Goal: Information Seeking & Learning: Understand process/instructions

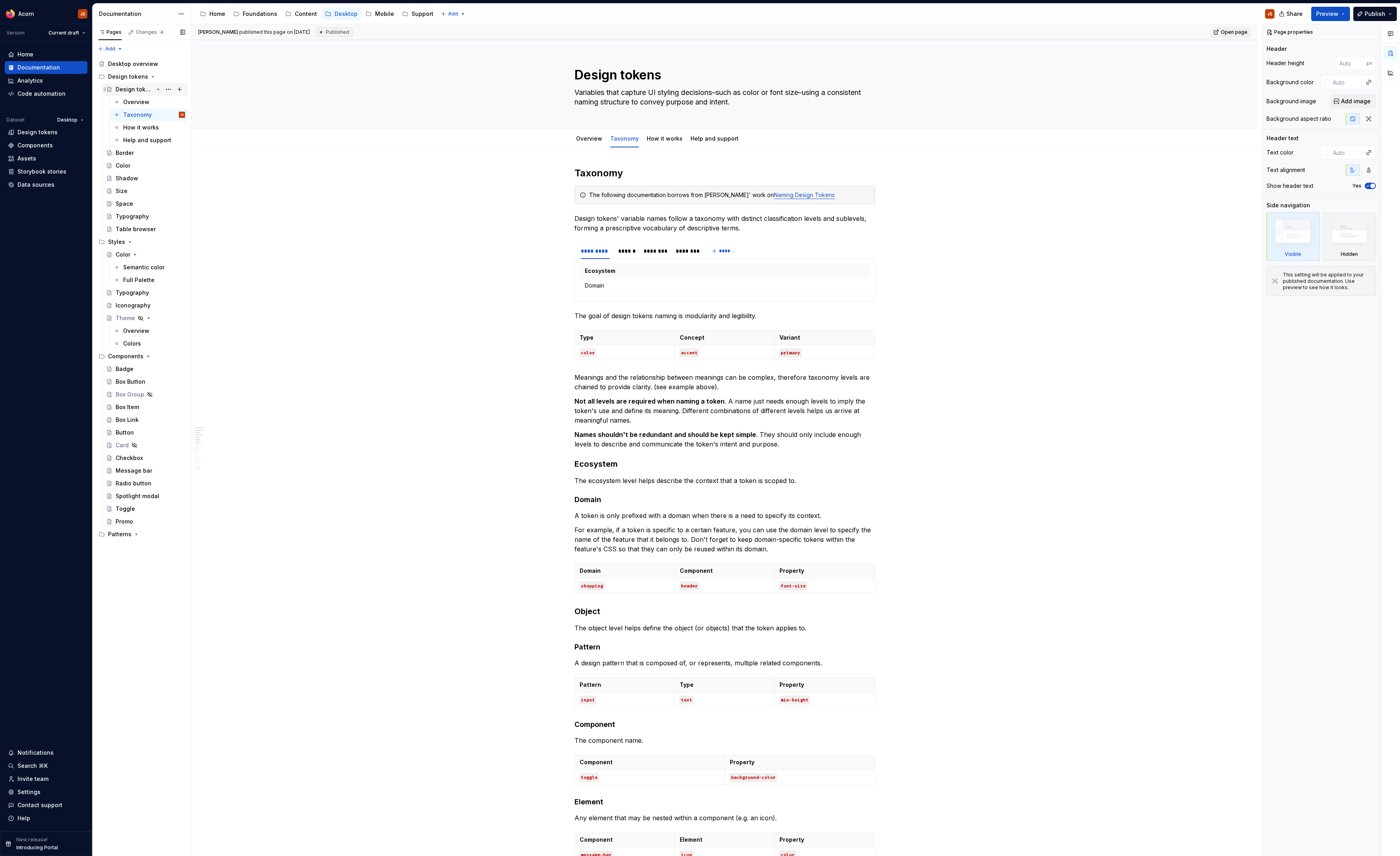
click at [132, 93] on div "Design tokens" at bounding box center [134, 89] width 38 height 8
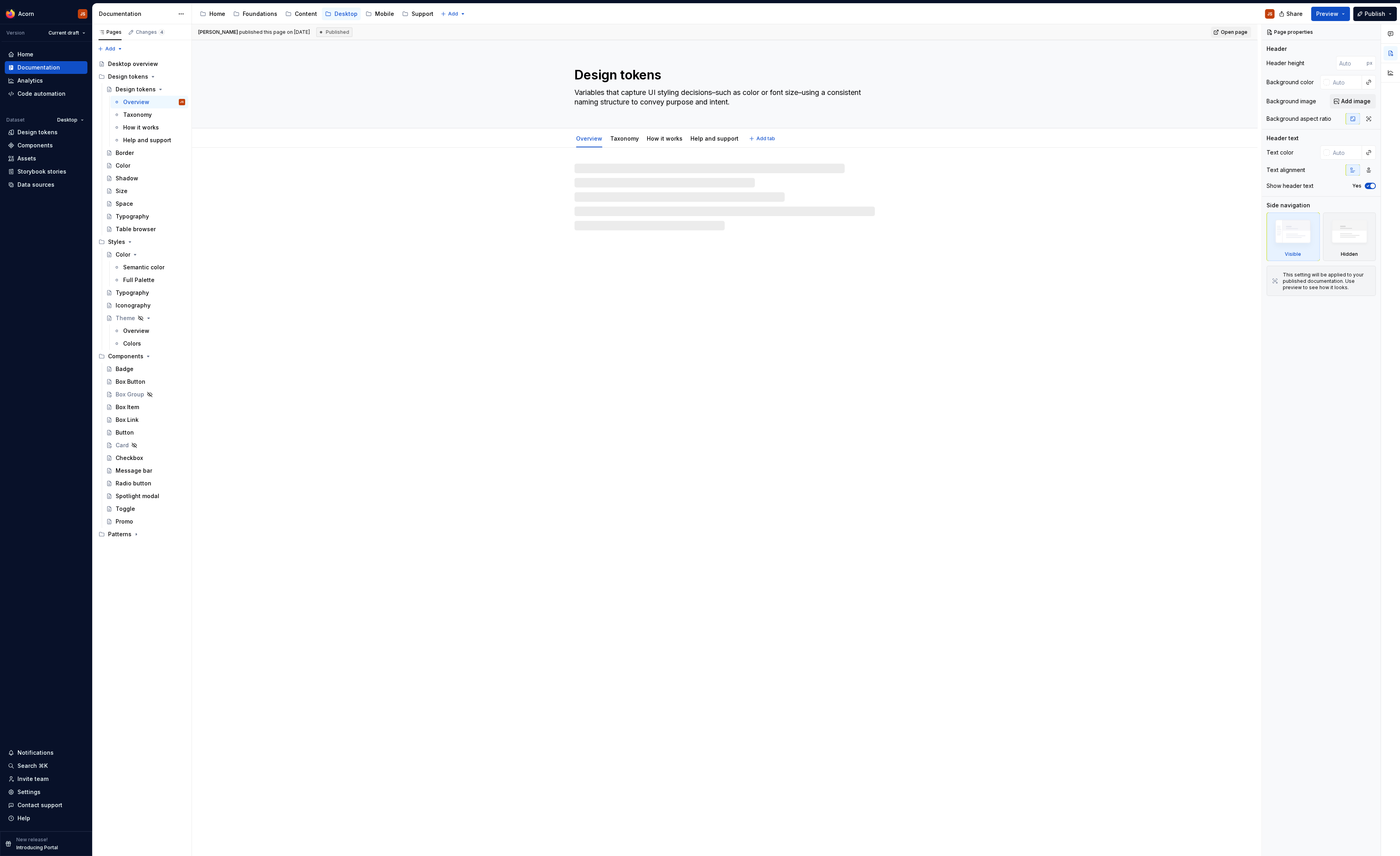
click at [669, 80] on textarea "Design tokens" at bounding box center [723, 75] width 301 height 19
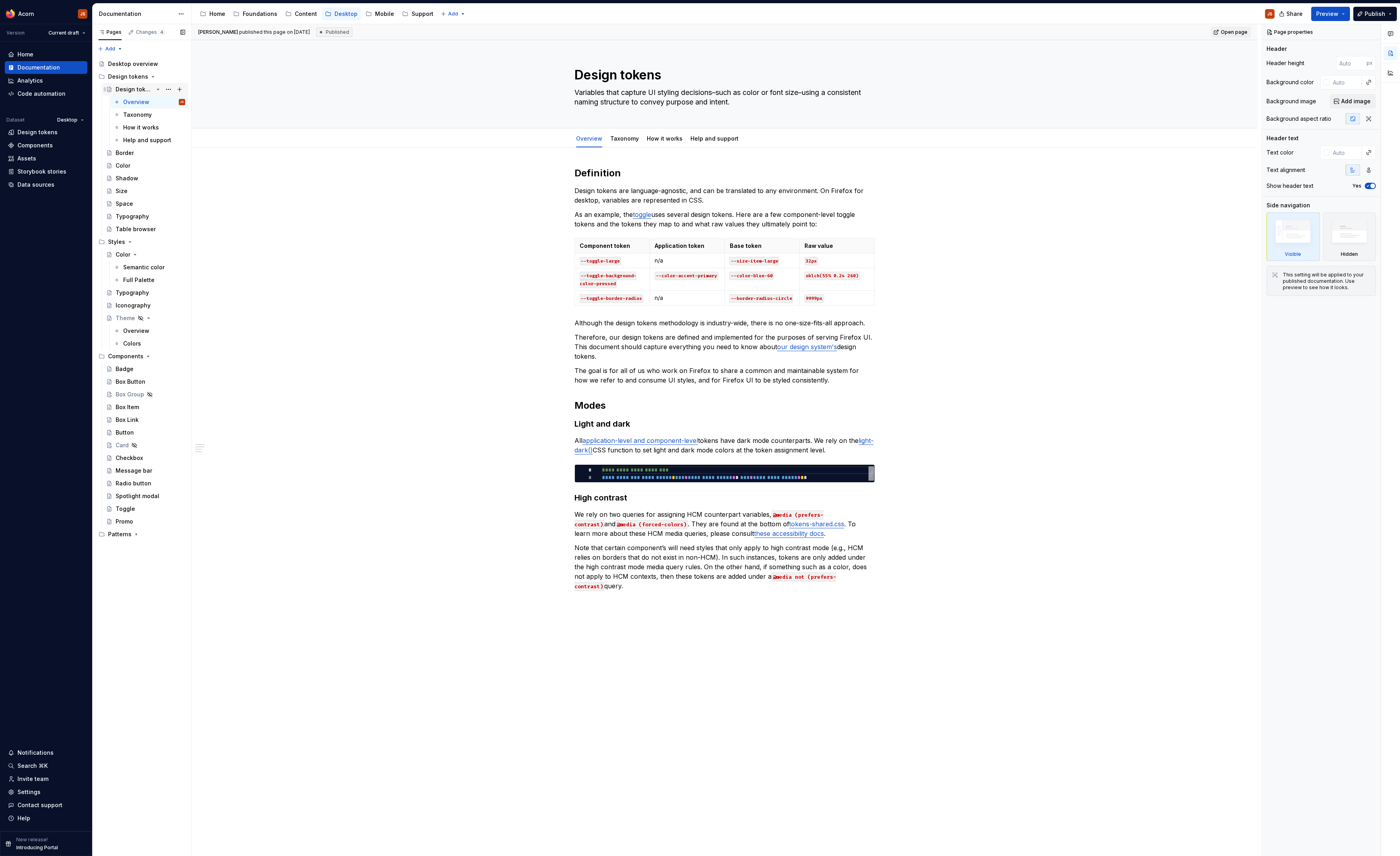
click at [159, 89] on icon "Page tree" at bounding box center [158, 89] width 6 height 6
click at [131, 177] on div "Design tokens" at bounding box center [128, 178] width 40 height 8
click at [633, 79] on textarea "Design tokens" at bounding box center [723, 75] width 301 height 19
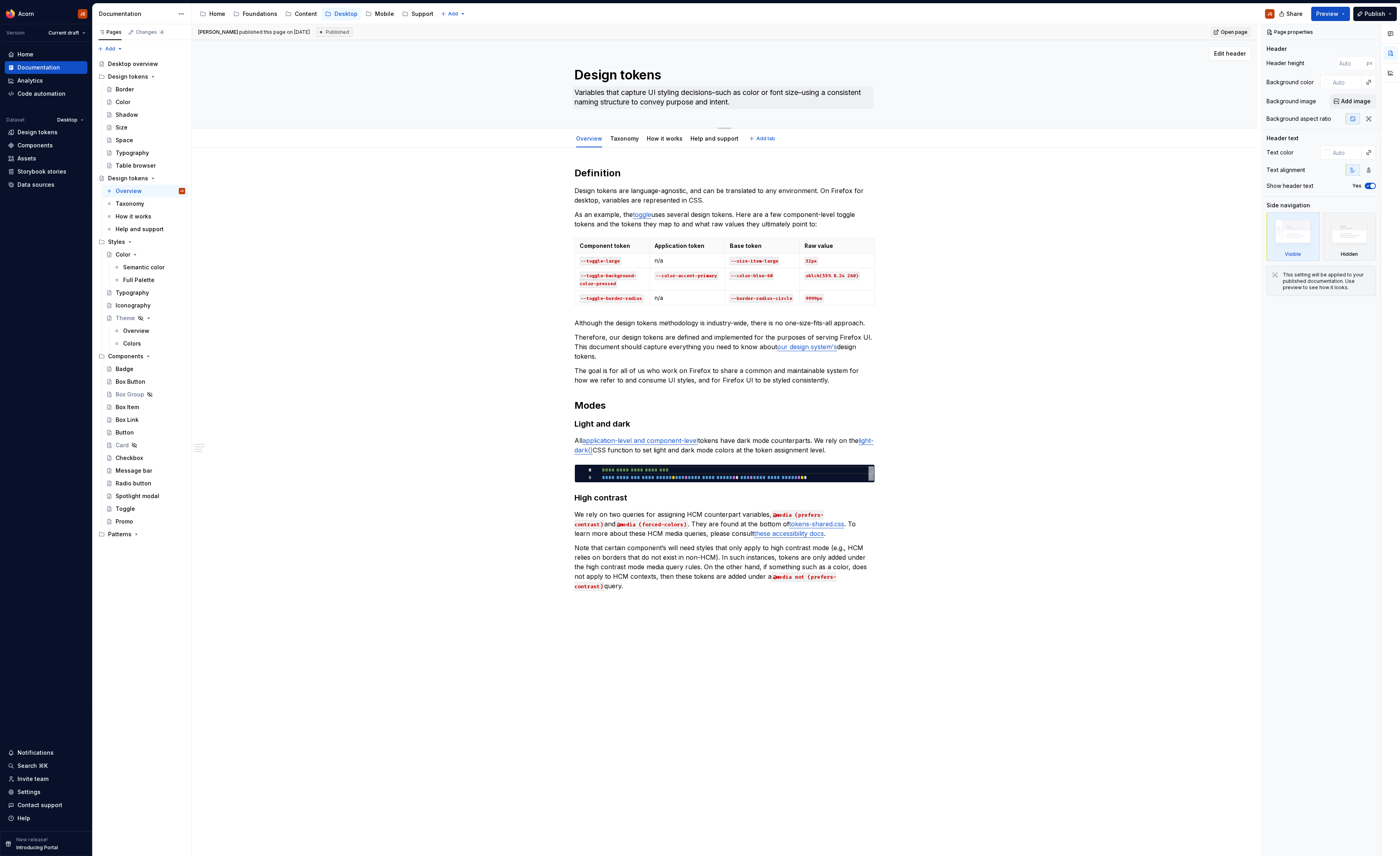
type textarea "*"
type textarea "H"
type textarea "*"
type textarea "How"
type textarea "*"
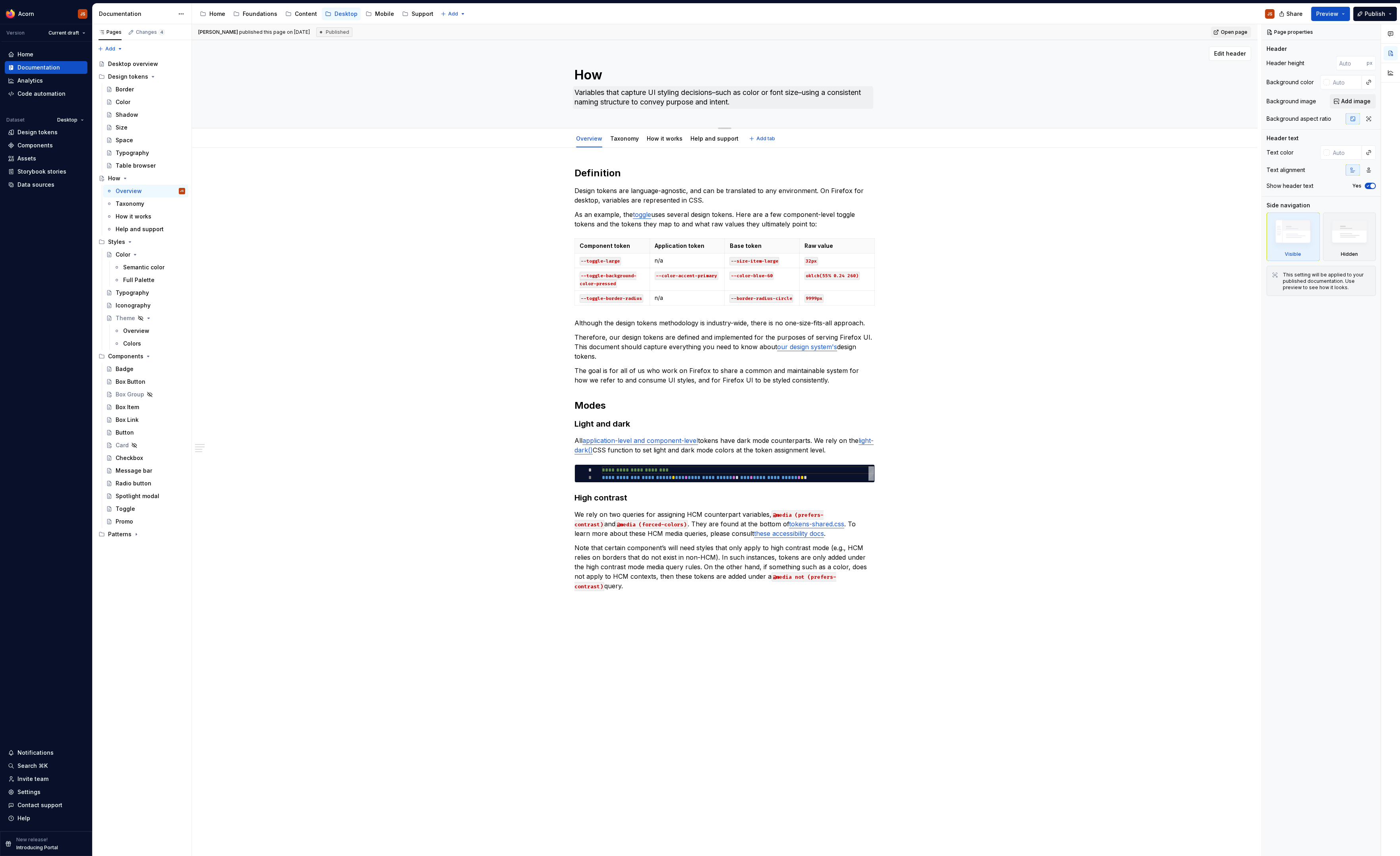
type textarea "How d"
type textarea "*"
type textarea "How de"
type textarea "*"
type textarea "How des"
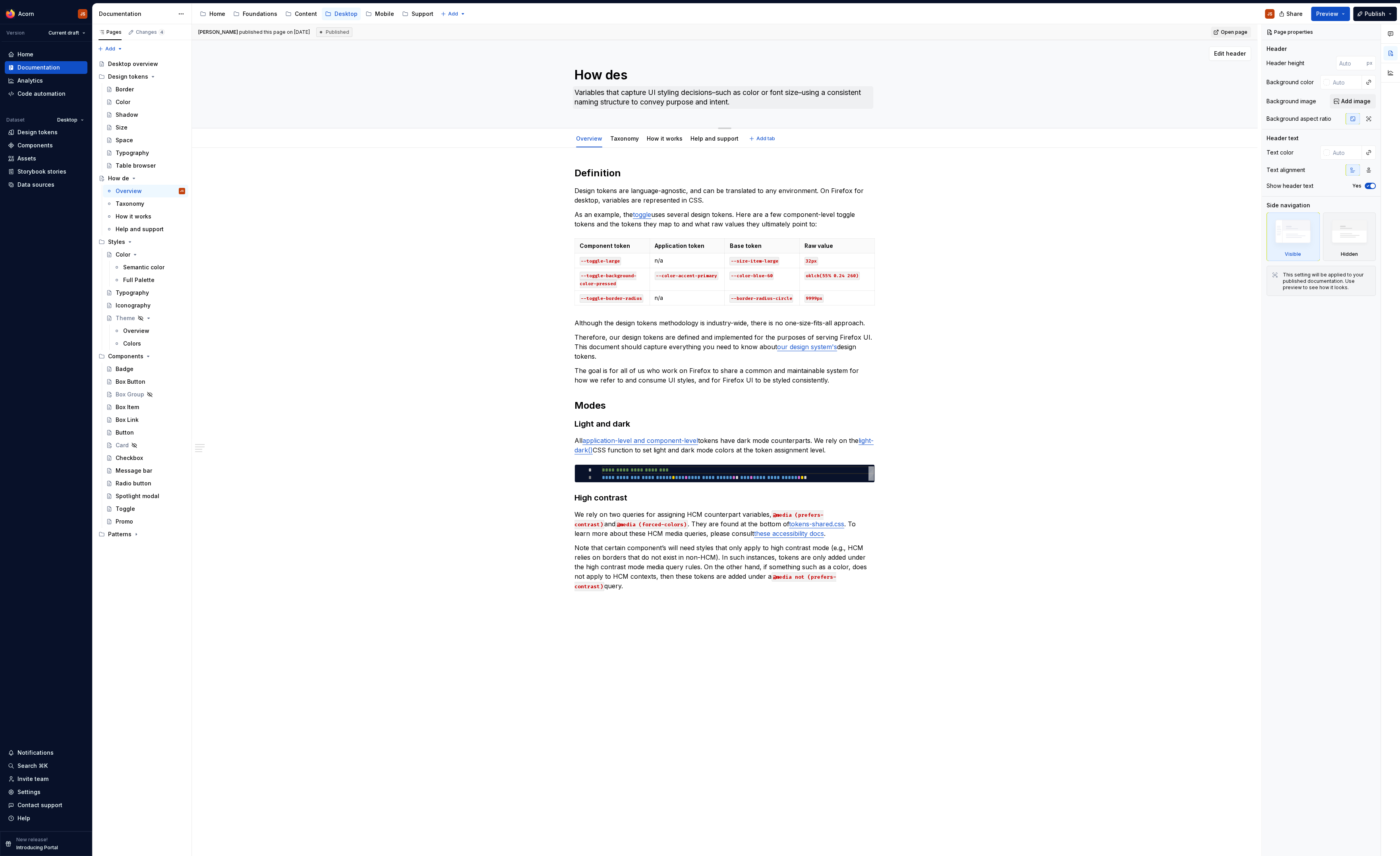
type textarea "*"
type textarea "How desi"
type textarea "*"
type textarea "How design"
type textarea "*"
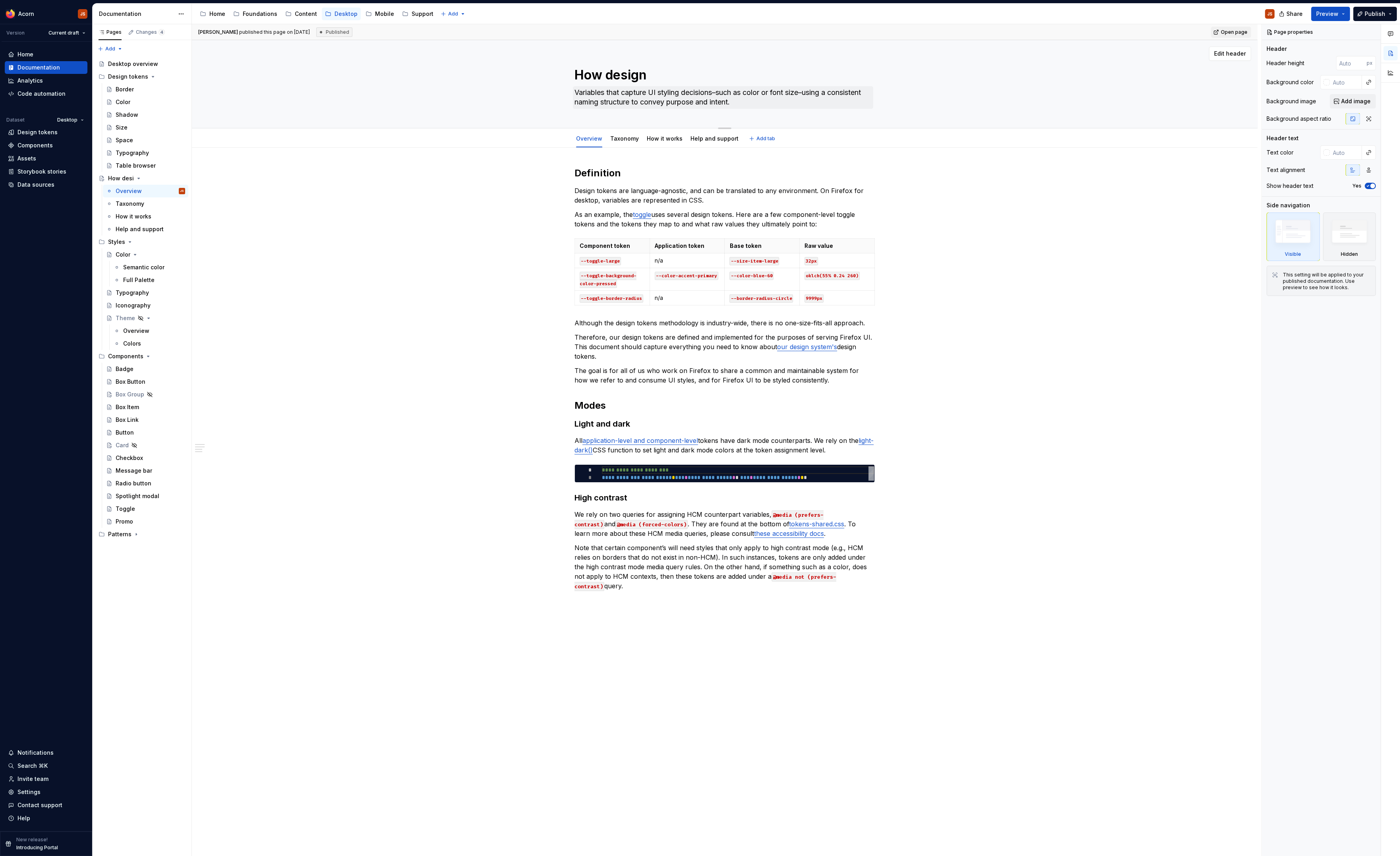
type textarea "How design"
type textarea "*"
type textarea "How design t"
type textarea "*"
type textarea "How design tok"
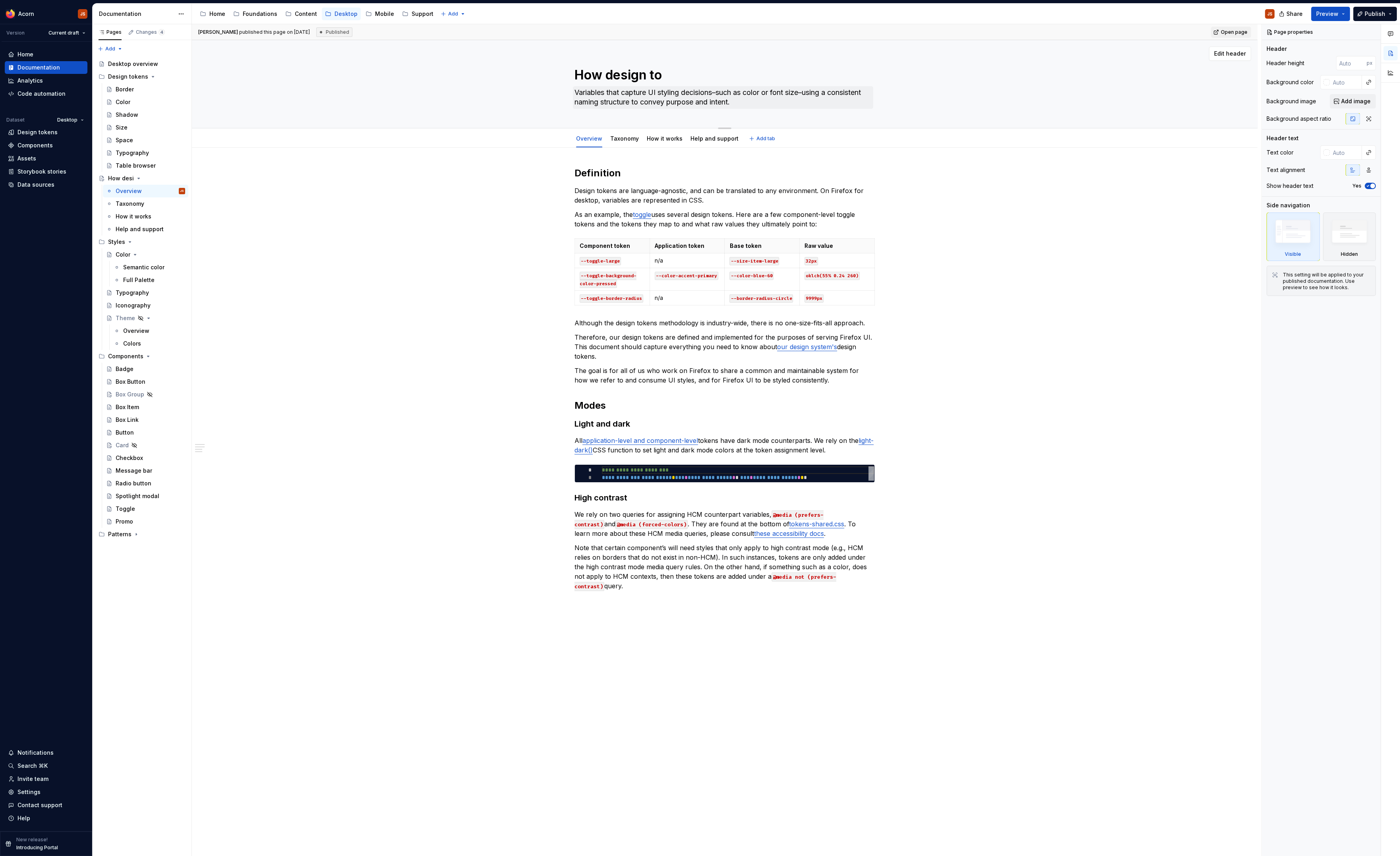
type textarea "*"
type textarea "How design toke"
type textarea "*"
type textarea "How design token"
type textarea "*"
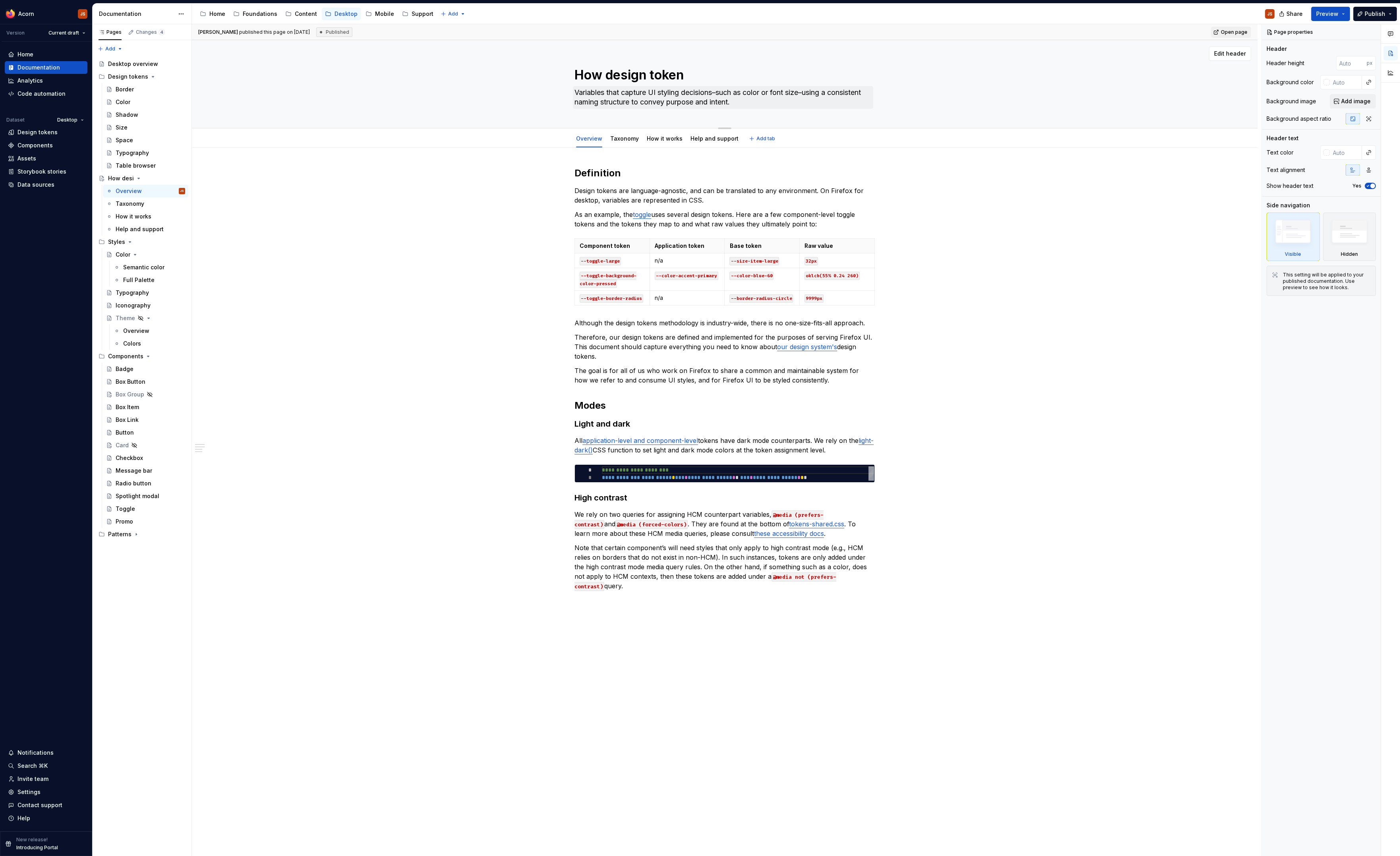
type textarea "How design tokens"
type textarea "*"
type textarea "How design tokens"
type textarea "*"
type textarea "How design tokens w"
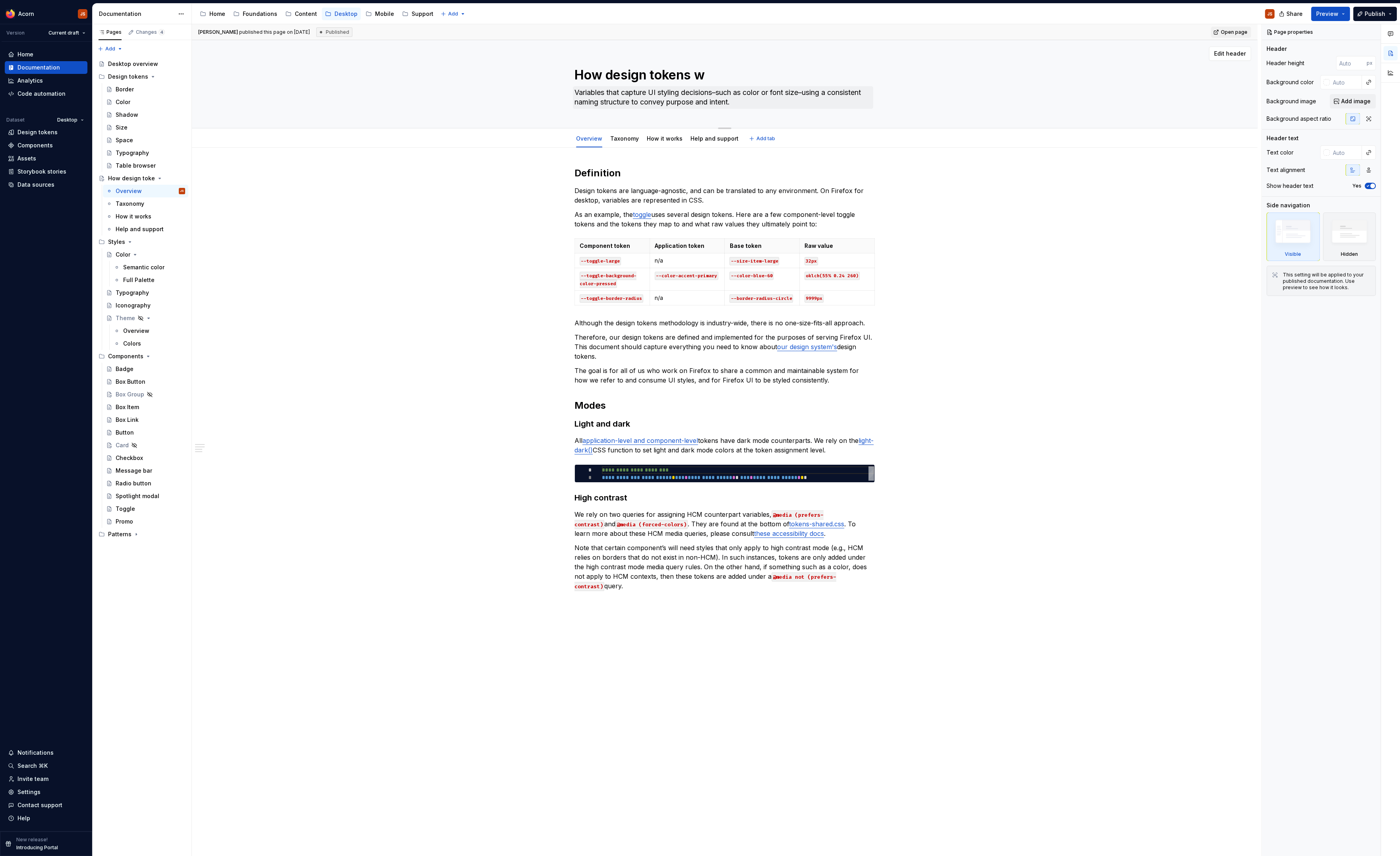
type textarea "*"
type textarea "How design tokens wo"
type textarea "*"
type textarea "How design tokens wor"
type textarea "*"
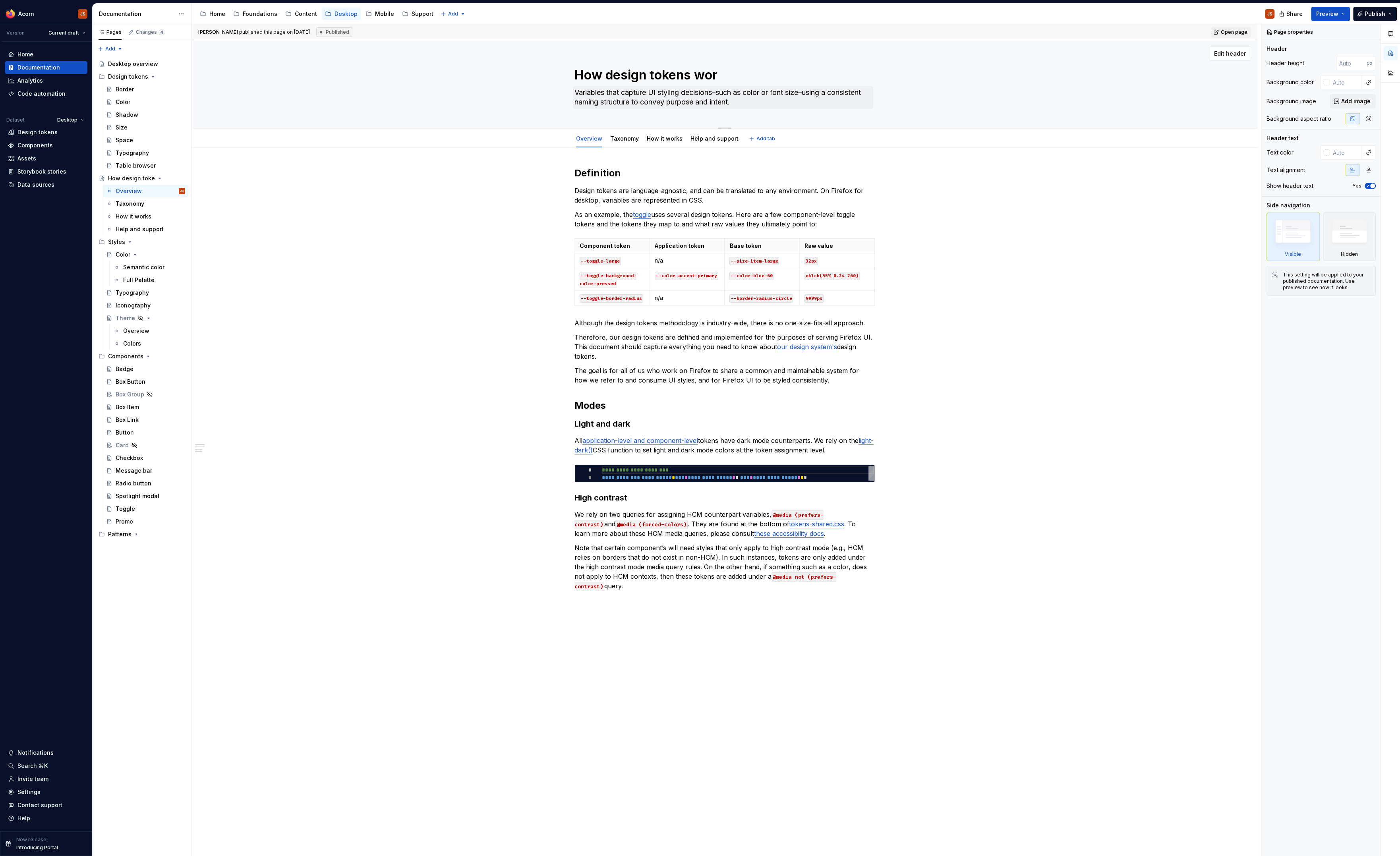
type textarea "How design tokens work"
type textarea "*"
type textarea "How design tokens work"
click at [660, 138] on link "How it works" at bounding box center [665, 139] width 36 height 7
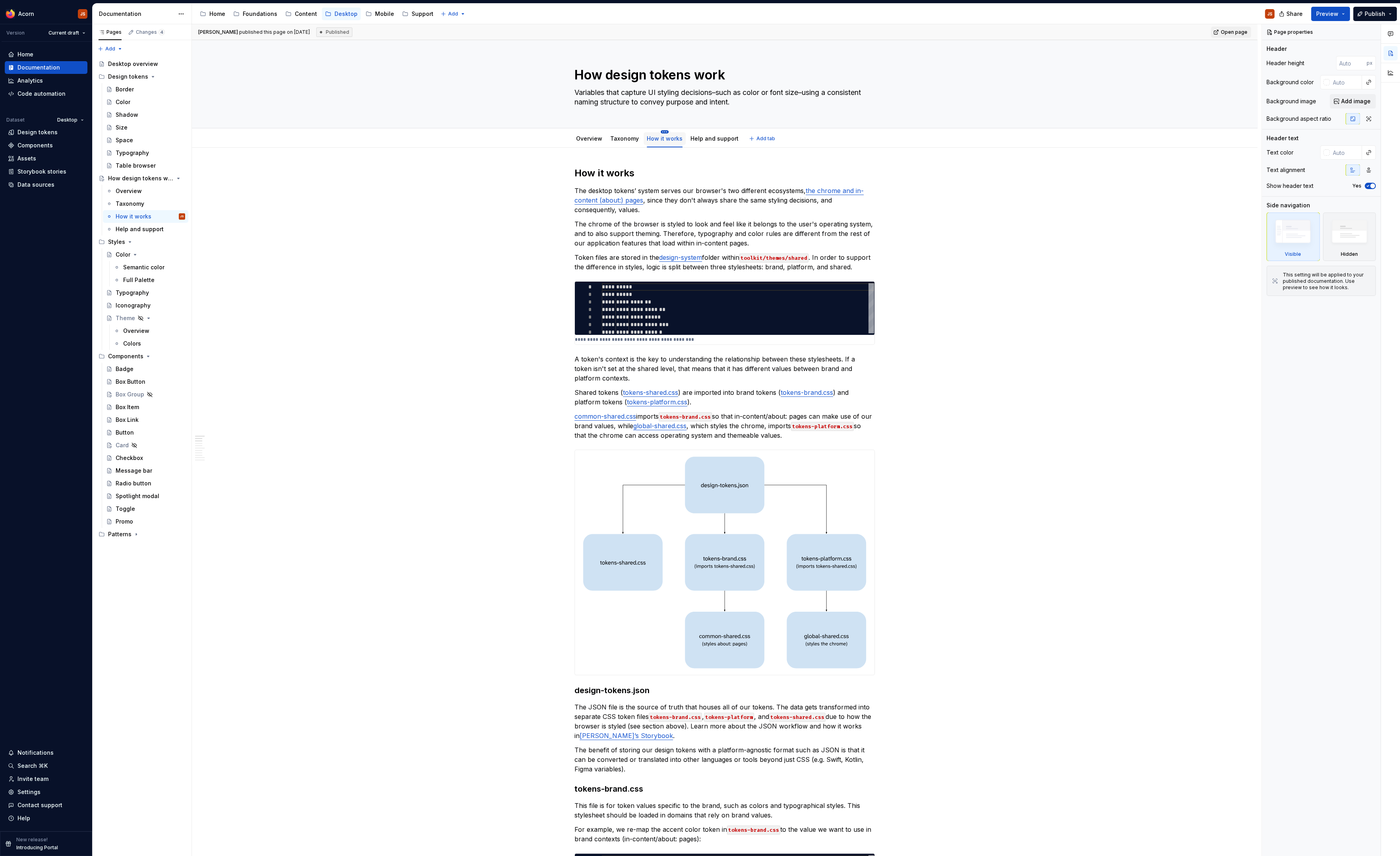
click at [665, 132] on html "Acorn JS Version Current draft Home Documentation Analytics Code automation Dat…" at bounding box center [700, 428] width 1400 height 856
type textarea "*"
click at [688, 145] on div "Rename tab" at bounding box center [700, 143] width 52 height 8
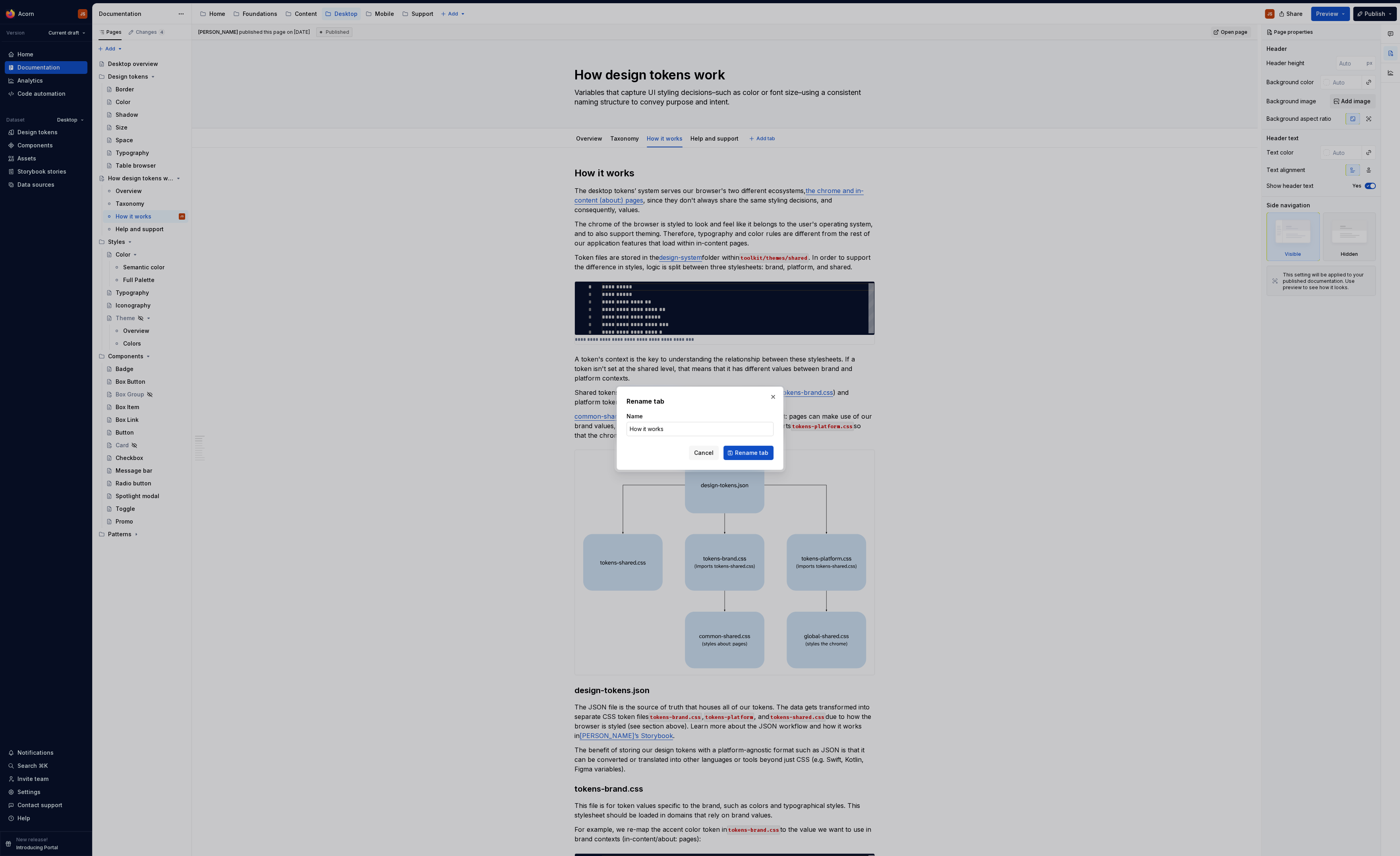
click at [700, 427] on input "How it works" at bounding box center [700, 429] width 147 height 14
type input "FIle structure"
click button "Rename tab" at bounding box center [748, 452] width 50 height 14
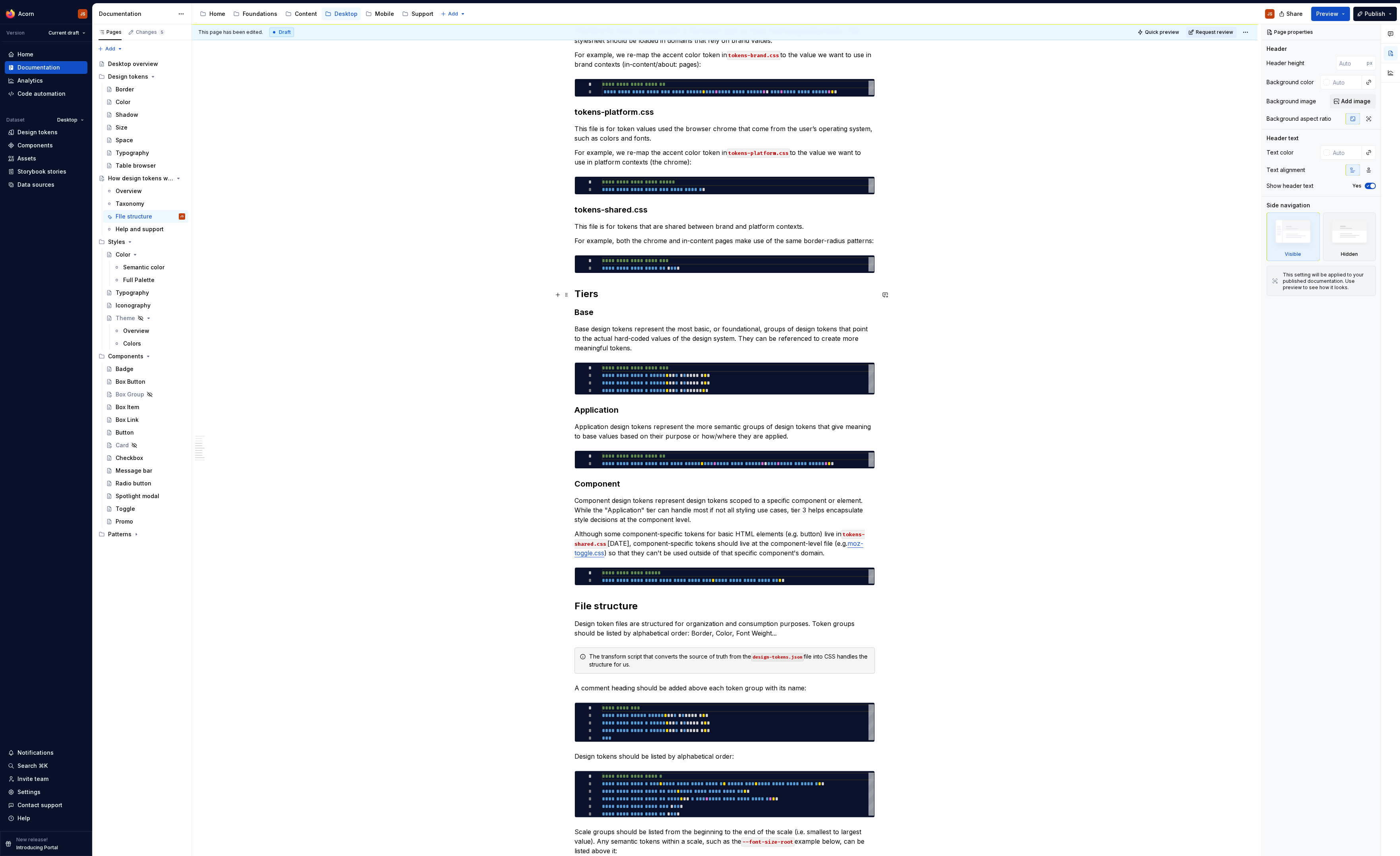
scroll to position [789, 0]
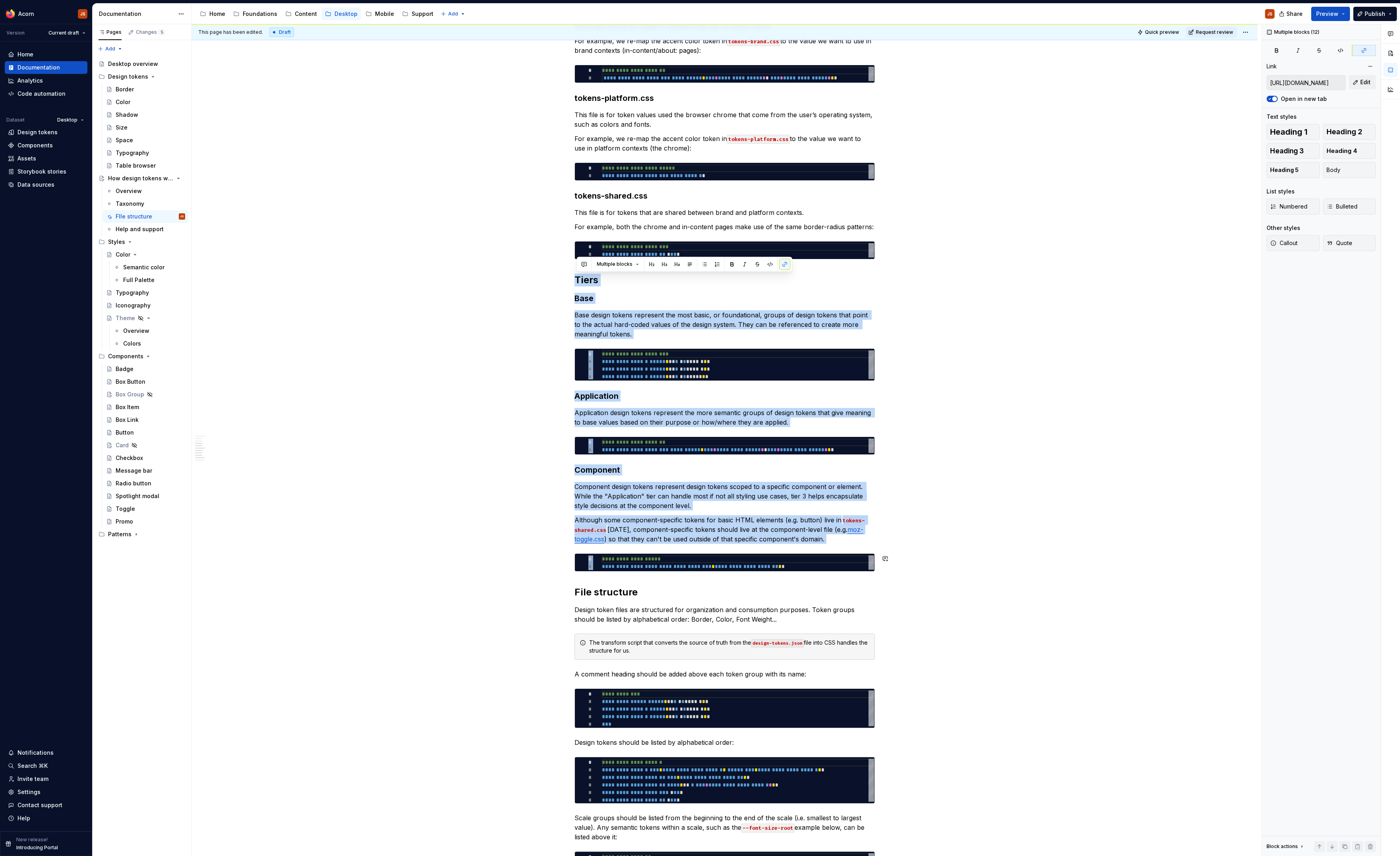
drag, startPoint x: 577, startPoint y: 278, endPoint x: 911, endPoint y: 587, distance: 455.0
click at [911, 587] on div "**********" at bounding box center [725, 275] width 1065 height 1833
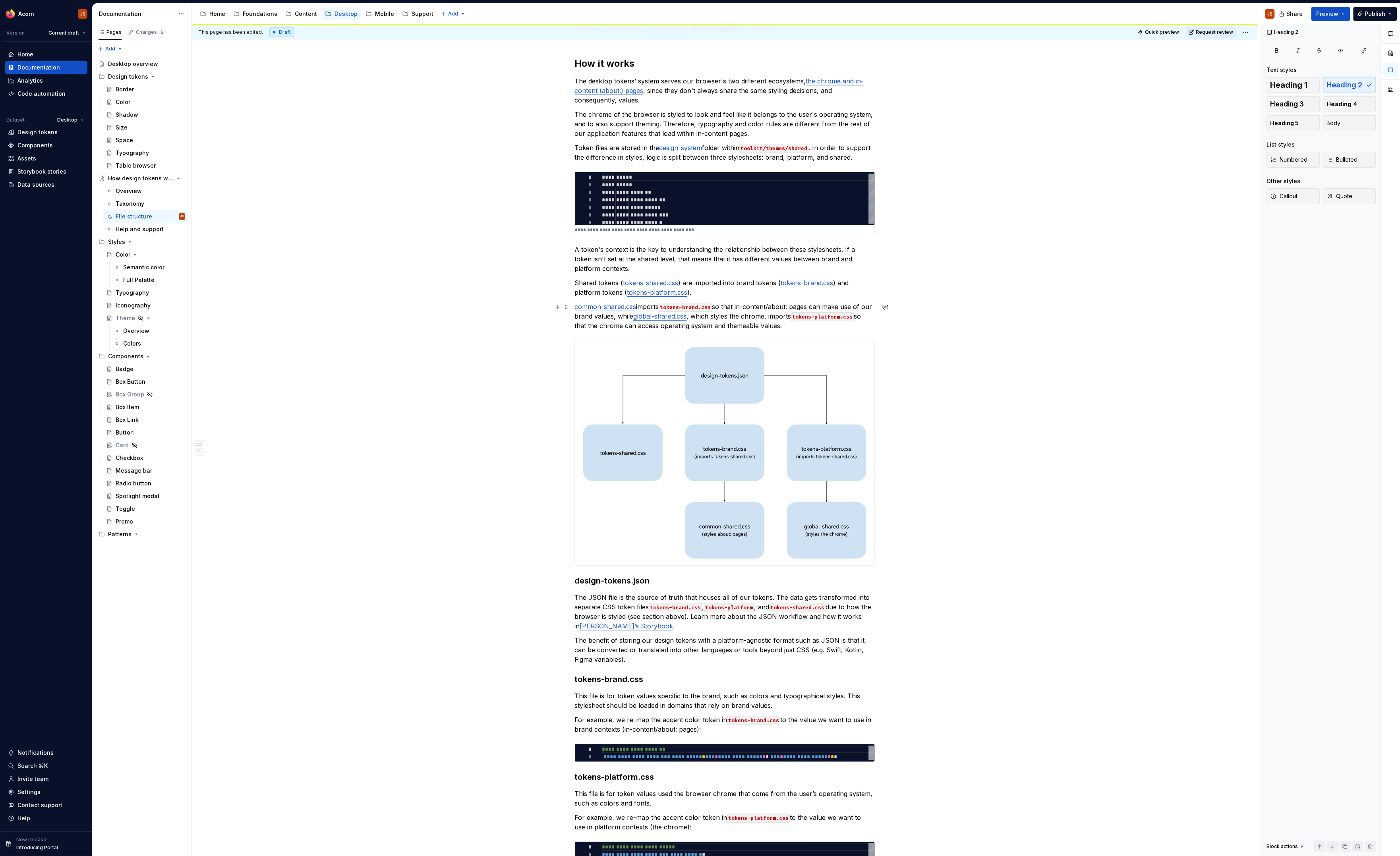
scroll to position [0, 0]
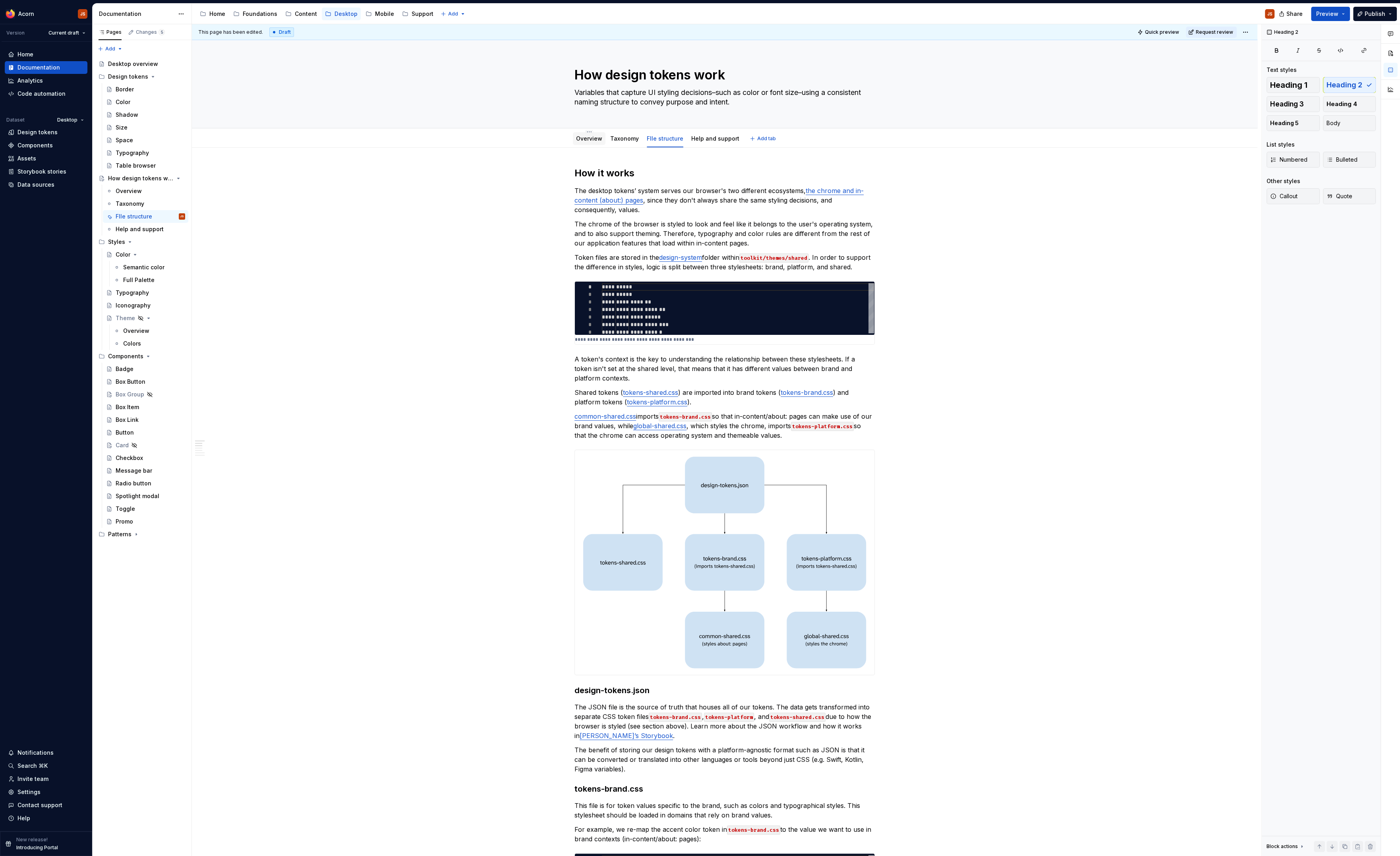
click at [595, 140] on link "Overview" at bounding box center [589, 139] width 26 height 7
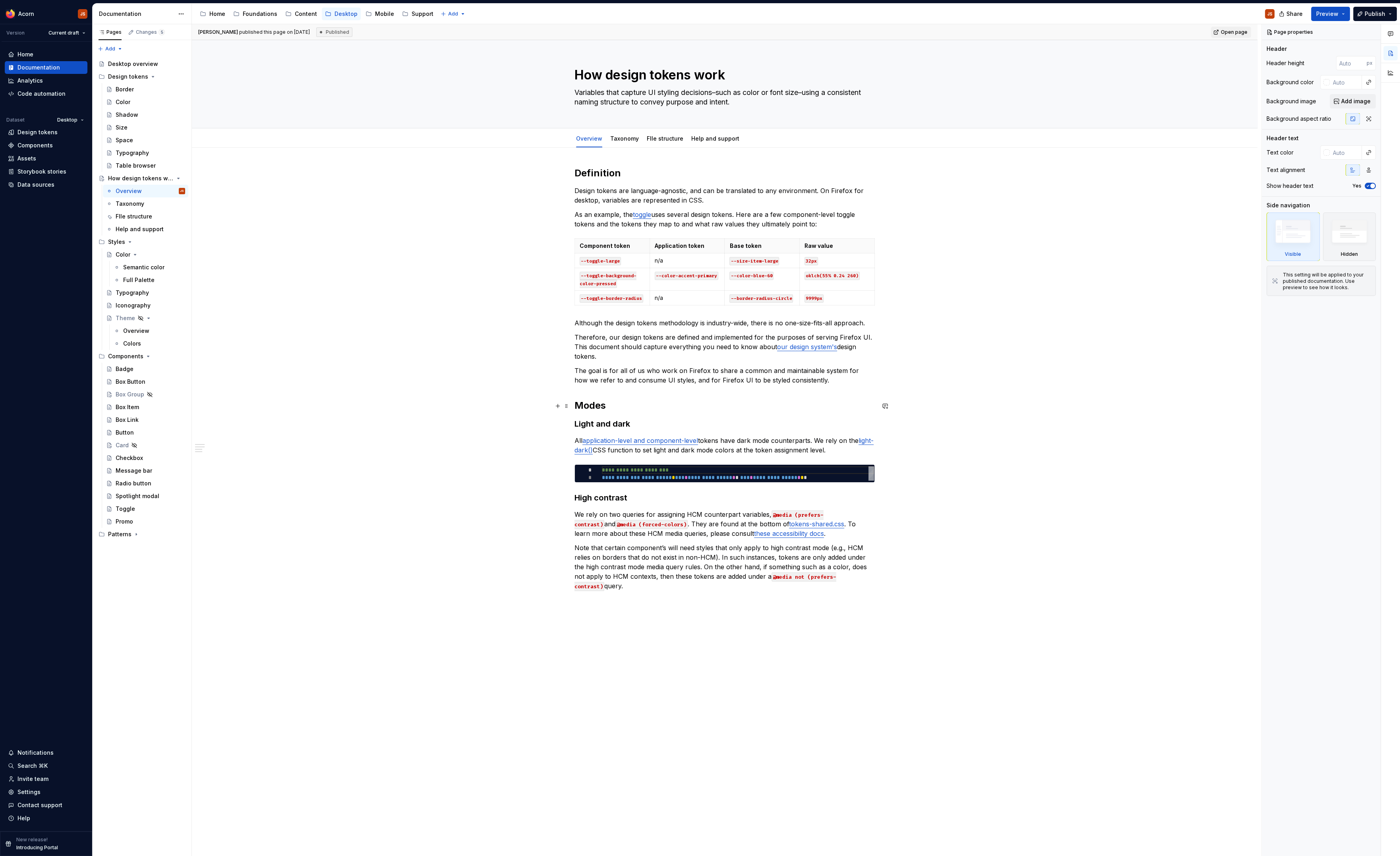
click at [579, 403] on h2 "Modes" at bounding box center [725, 405] width 301 height 12
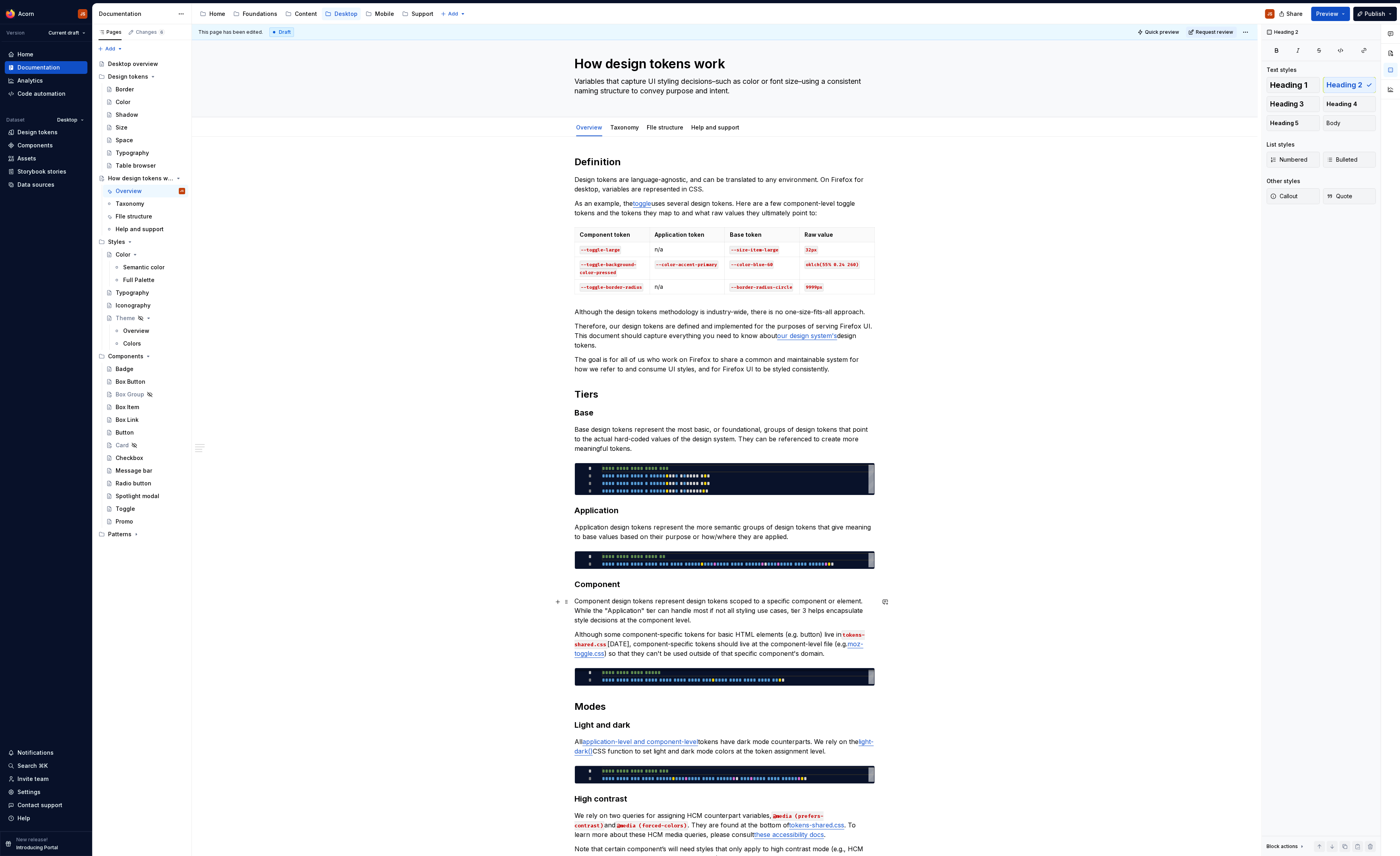
scroll to position [2, 0]
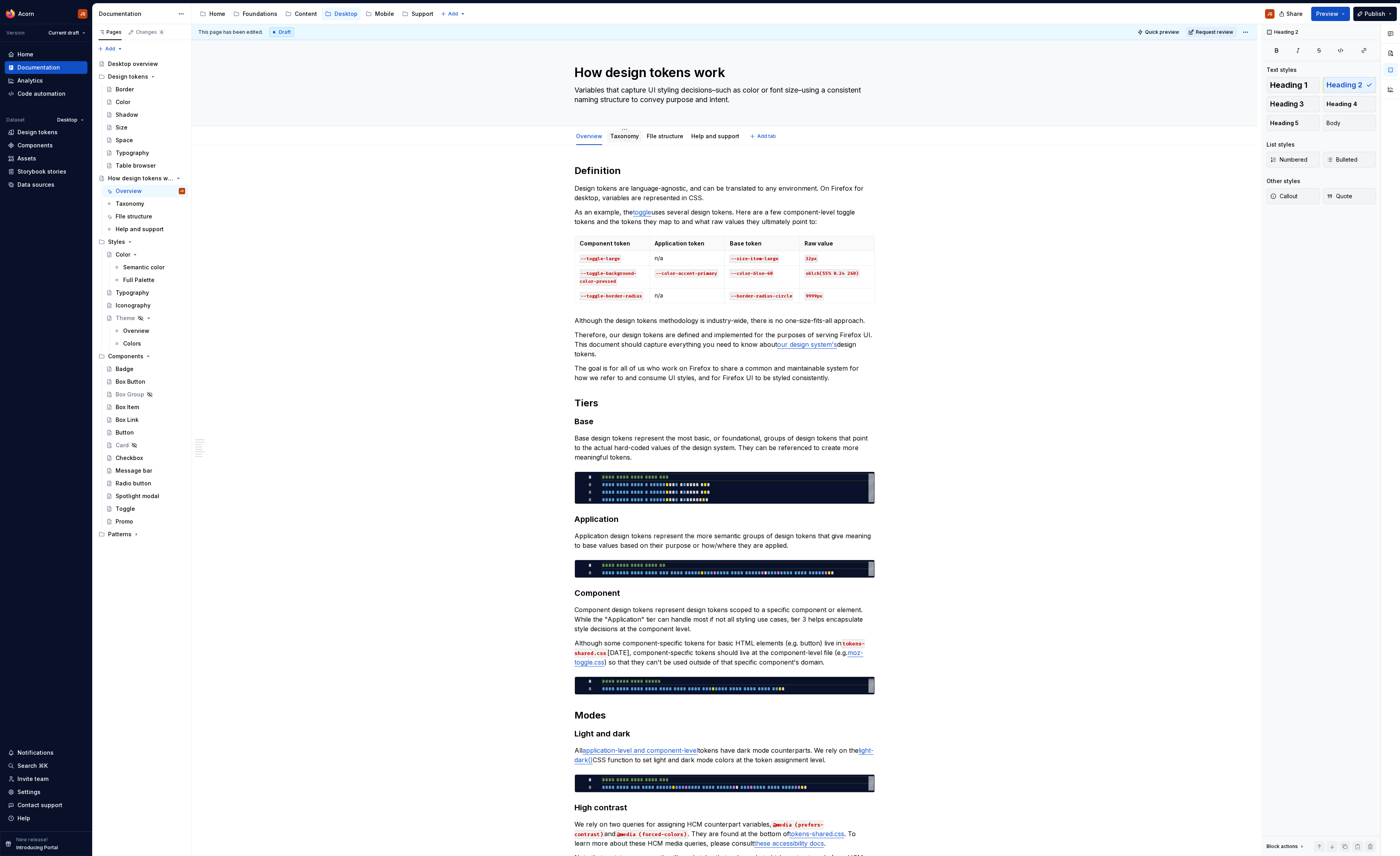
click at [615, 130] on div "Taxonomy" at bounding box center [624, 136] width 35 height 12
click at [619, 137] on link "Taxonomy" at bounding box center [624, 136] width 29 height 7
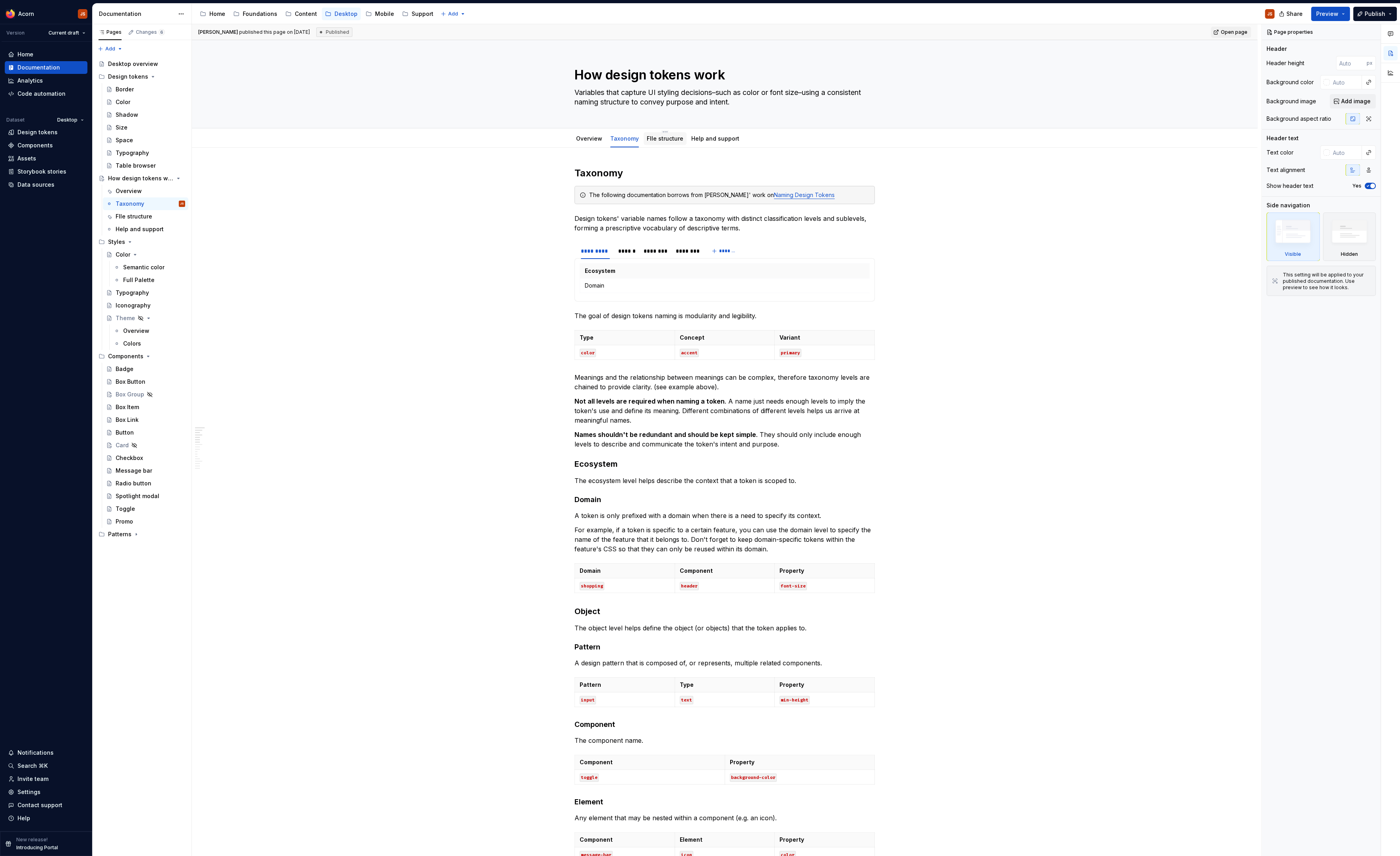
click at [656, 140] on link "FIle structure" at bounding box center [665, 139] width 37 height 7
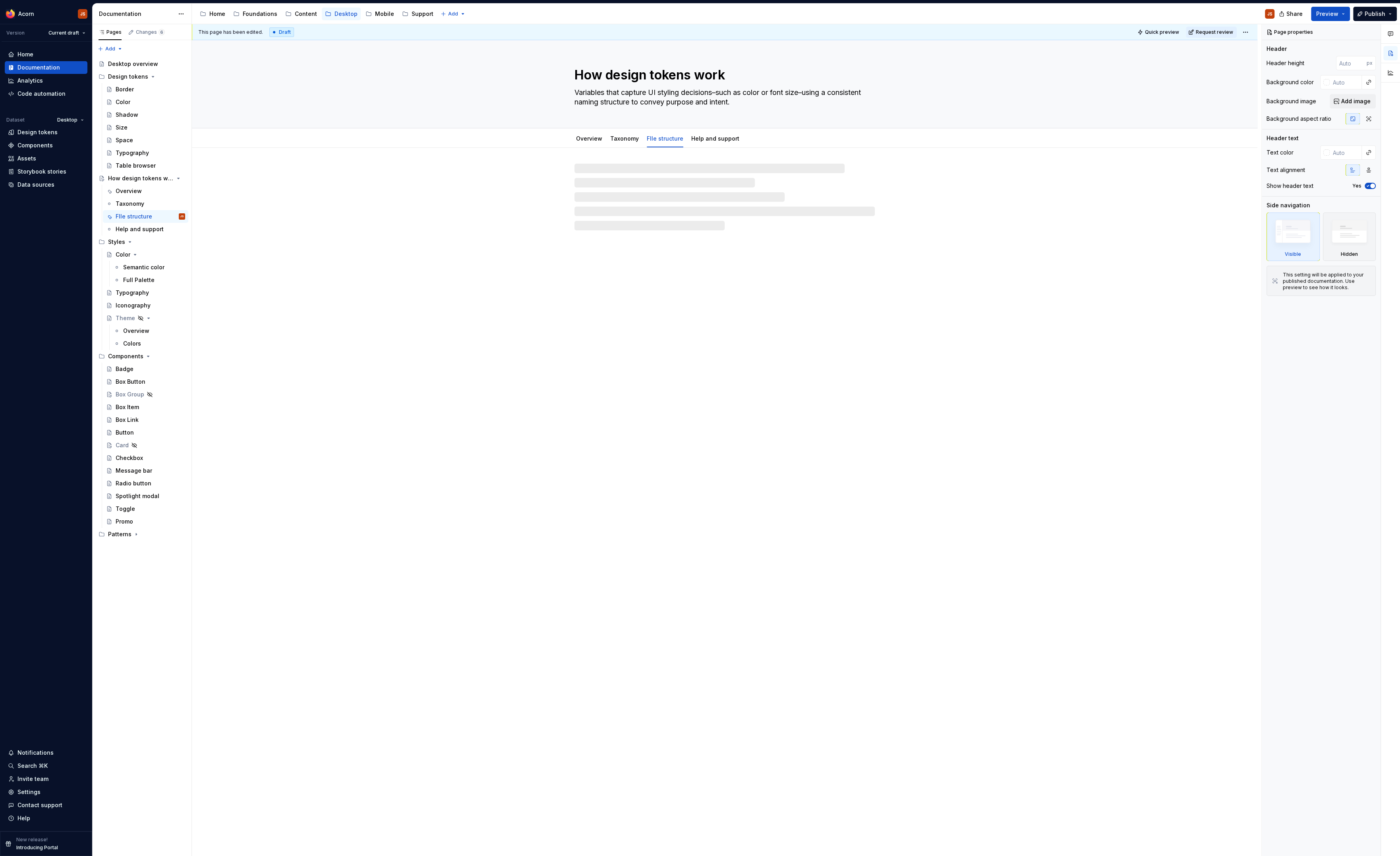
type textarea "*"
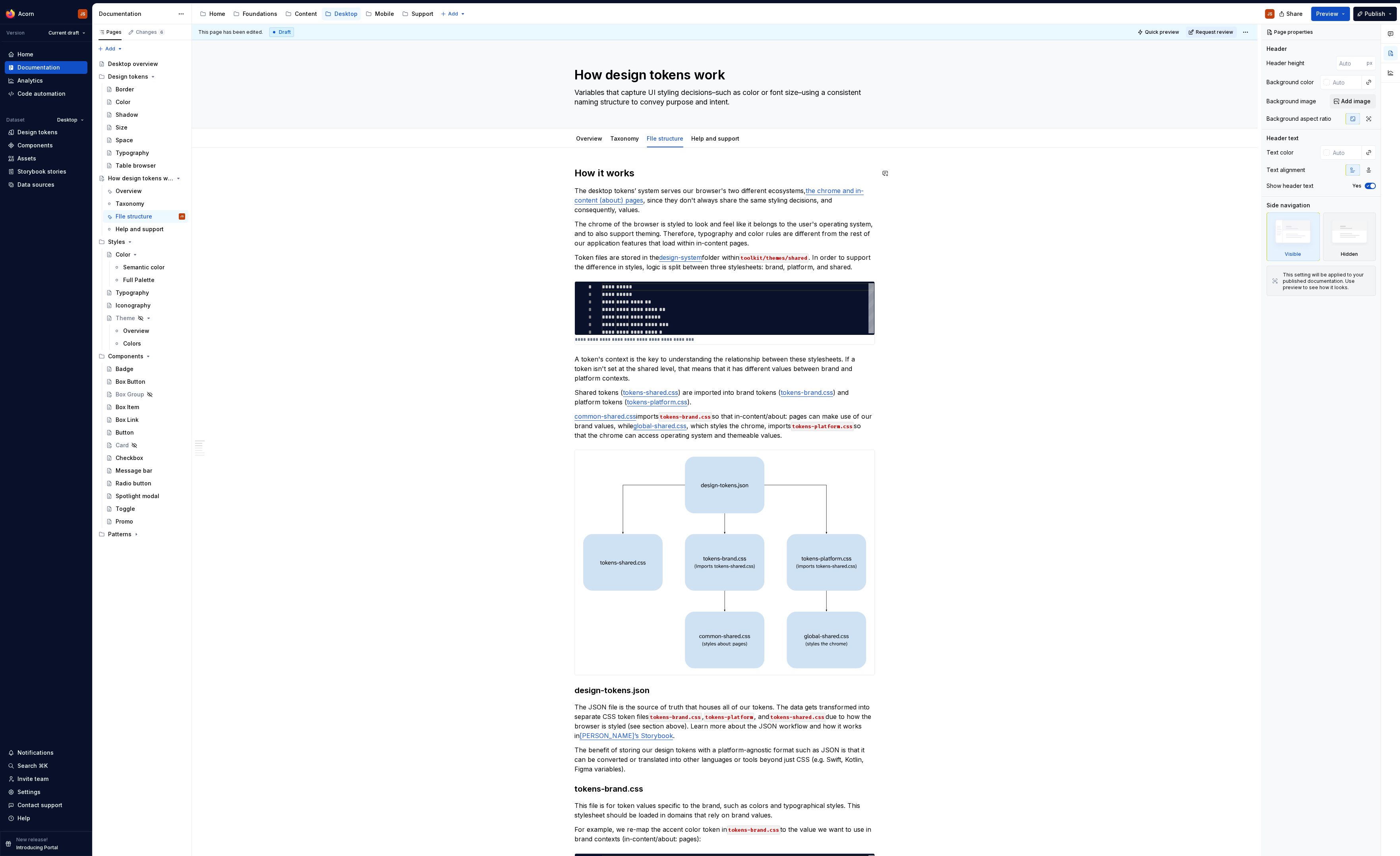
click at [616, 186] on div "**********" at bounding box center [725, 784] width 301 height 1235
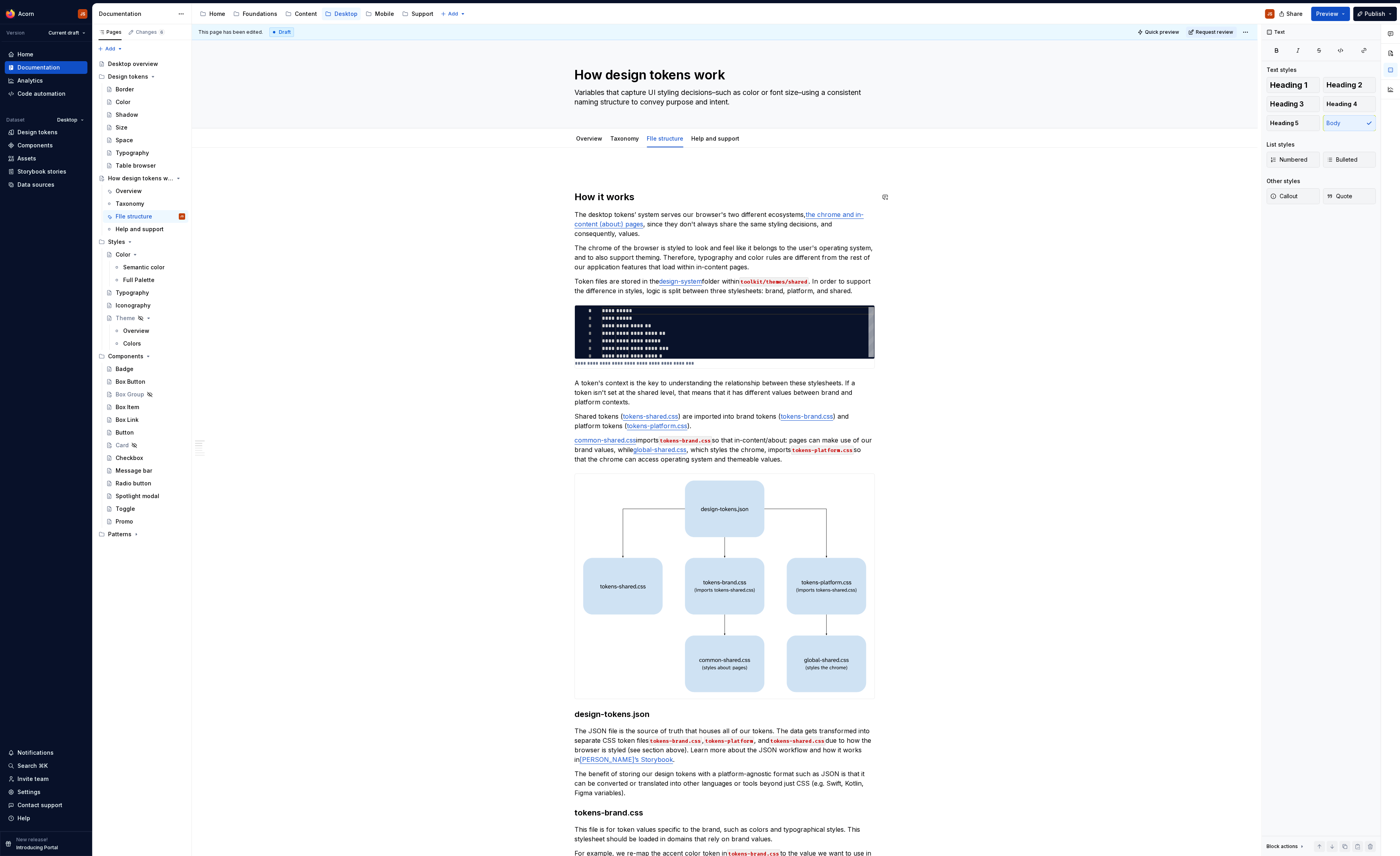
drag, startPoint x: 641, startPoint y: 200, endPoint x: 556, endPoint y: 171, distance: 89.8
click at [575, 171] on div "**********" at bounding box center [725, 801] width 301 height 1268
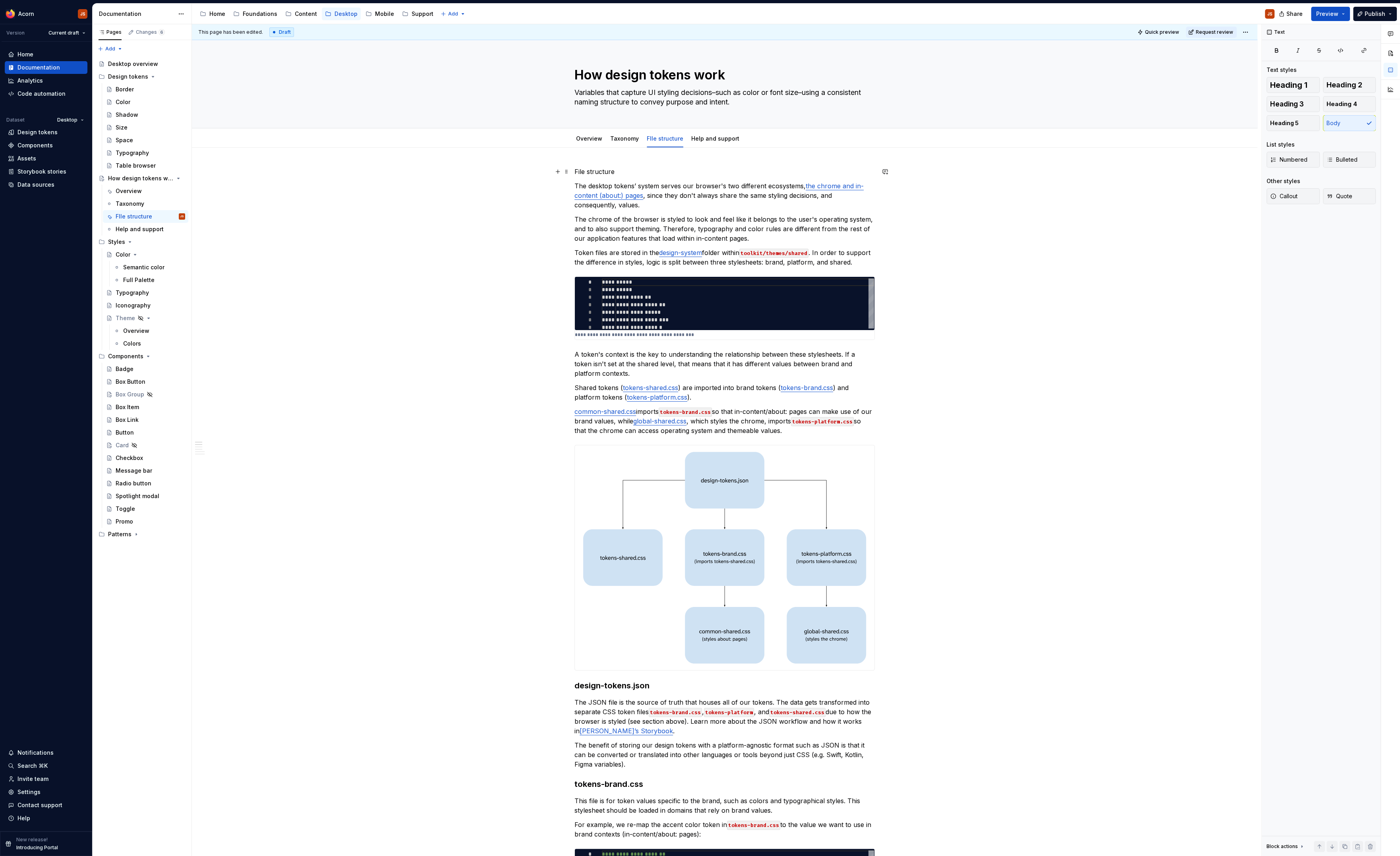
click at [606, 174] on p "File structure" at bounding box center [725, 172] width 301 height 10
click at [626, 155] on button "button" at bounding box center [627, 157] width 11 height 11
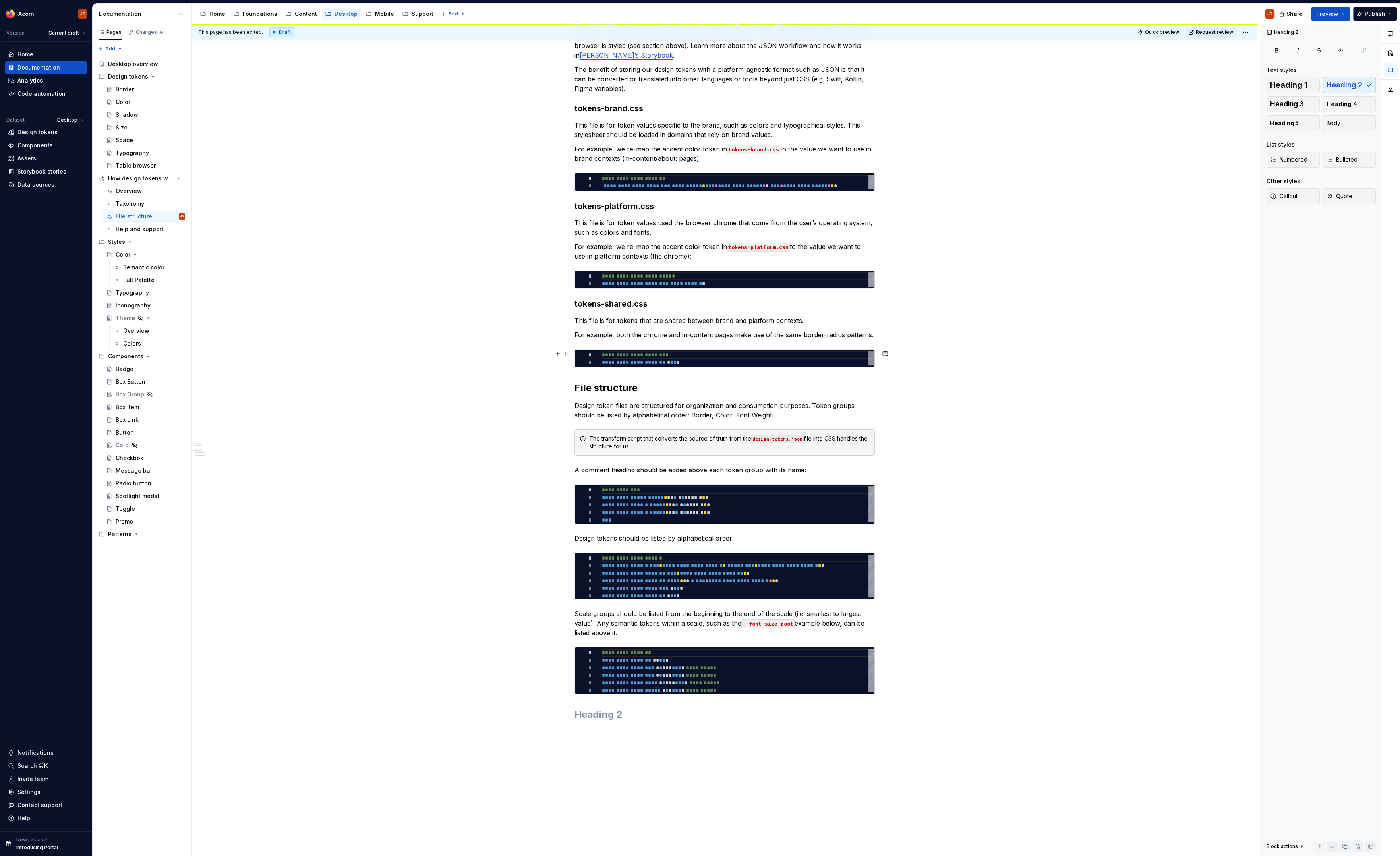
scroll to position [686, 0]
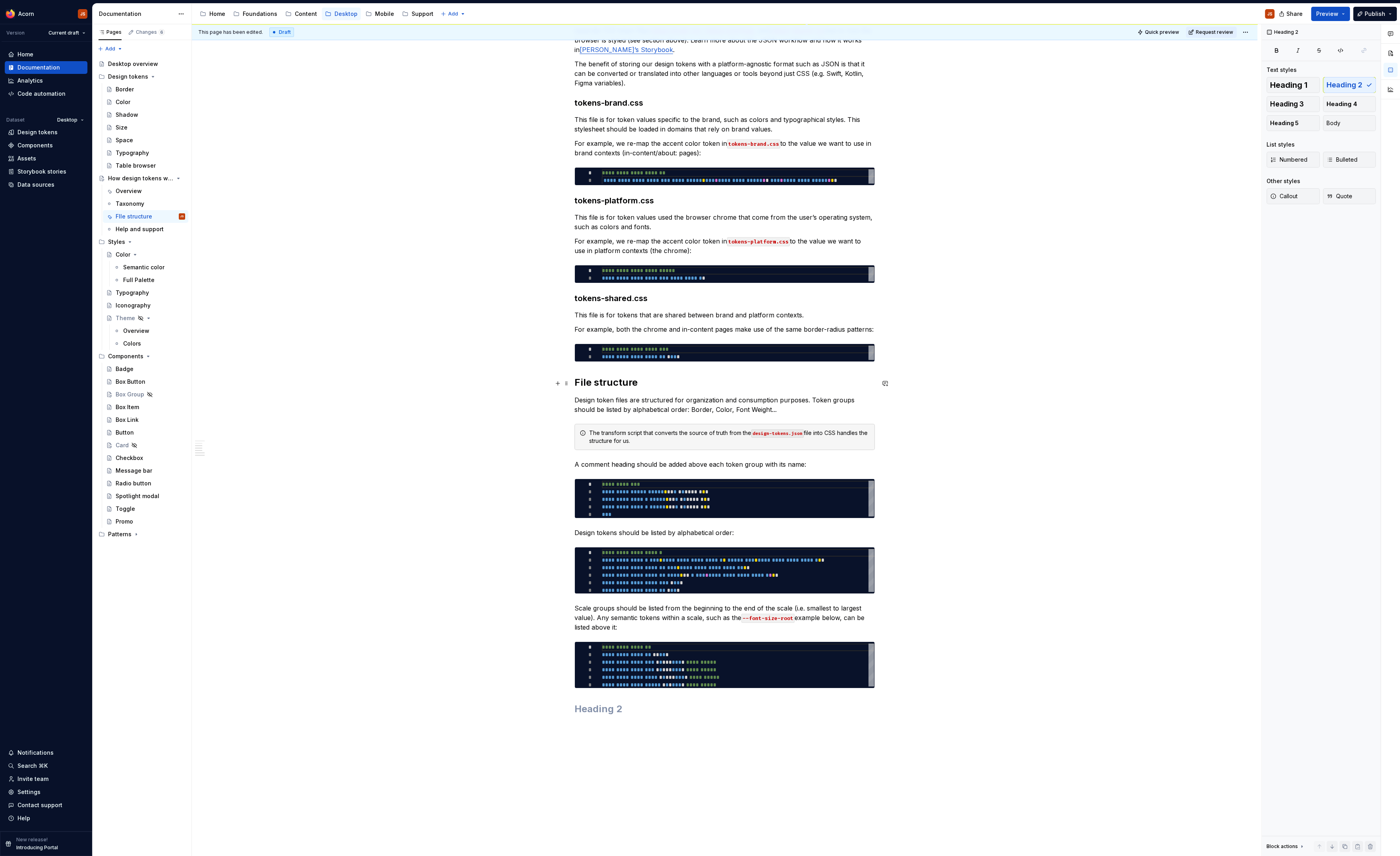
click at [606, 388] on h2 "File structure" at bounding box center [725, 383] width 301 height 12
click at [580, 388] on h2 "Files" at bounding box center [725, 383] width 301 height 12
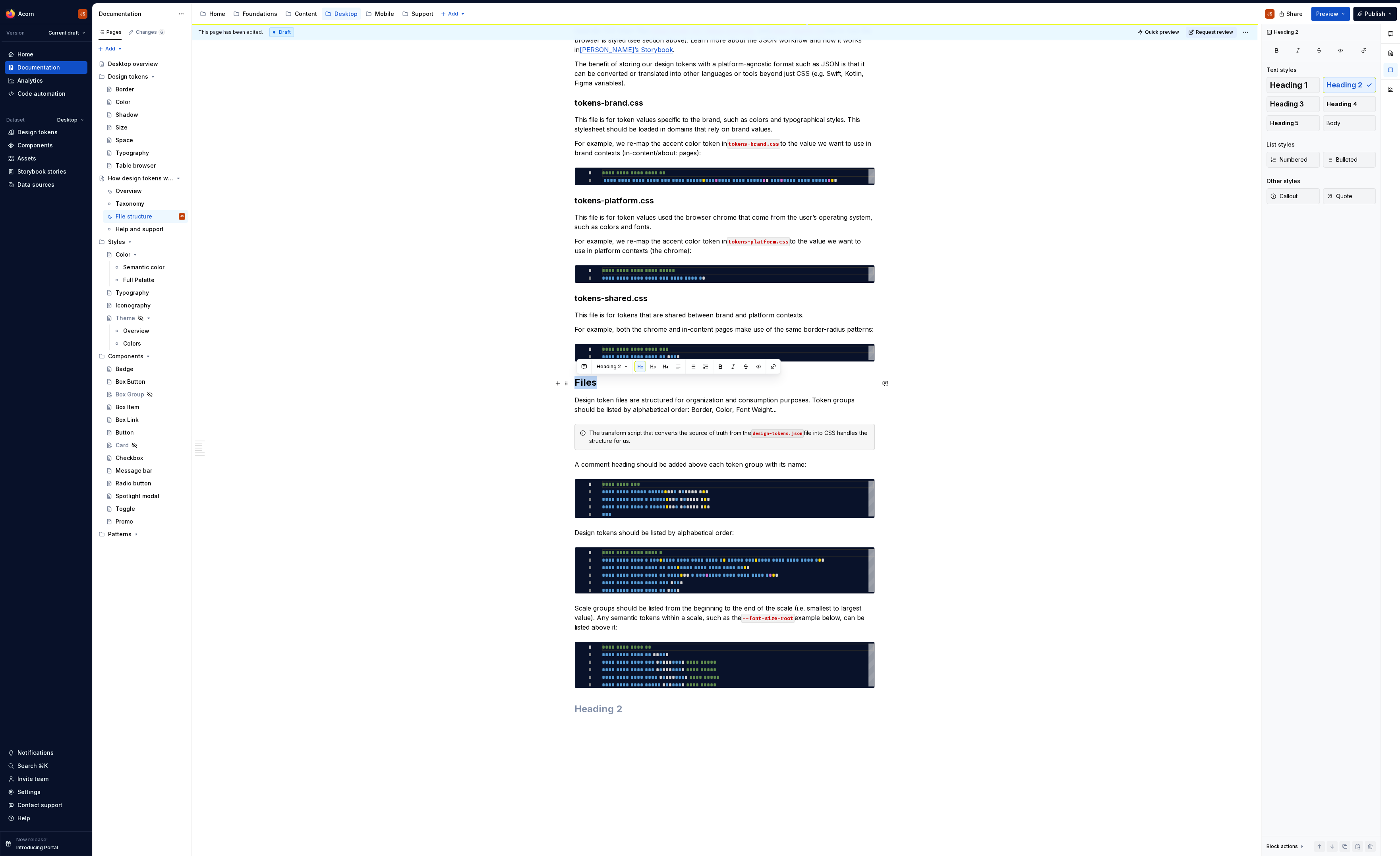
click at [580, 388] on h2 "Files" at bounding box center [725, 383] width 301 height 12
click at [725, 721] on div "**********" at bounding box center [725, 103] width 301 height 1244
click at [594, 388] on h2 "Files" at bounding box center [725, 383] width 301 height 12
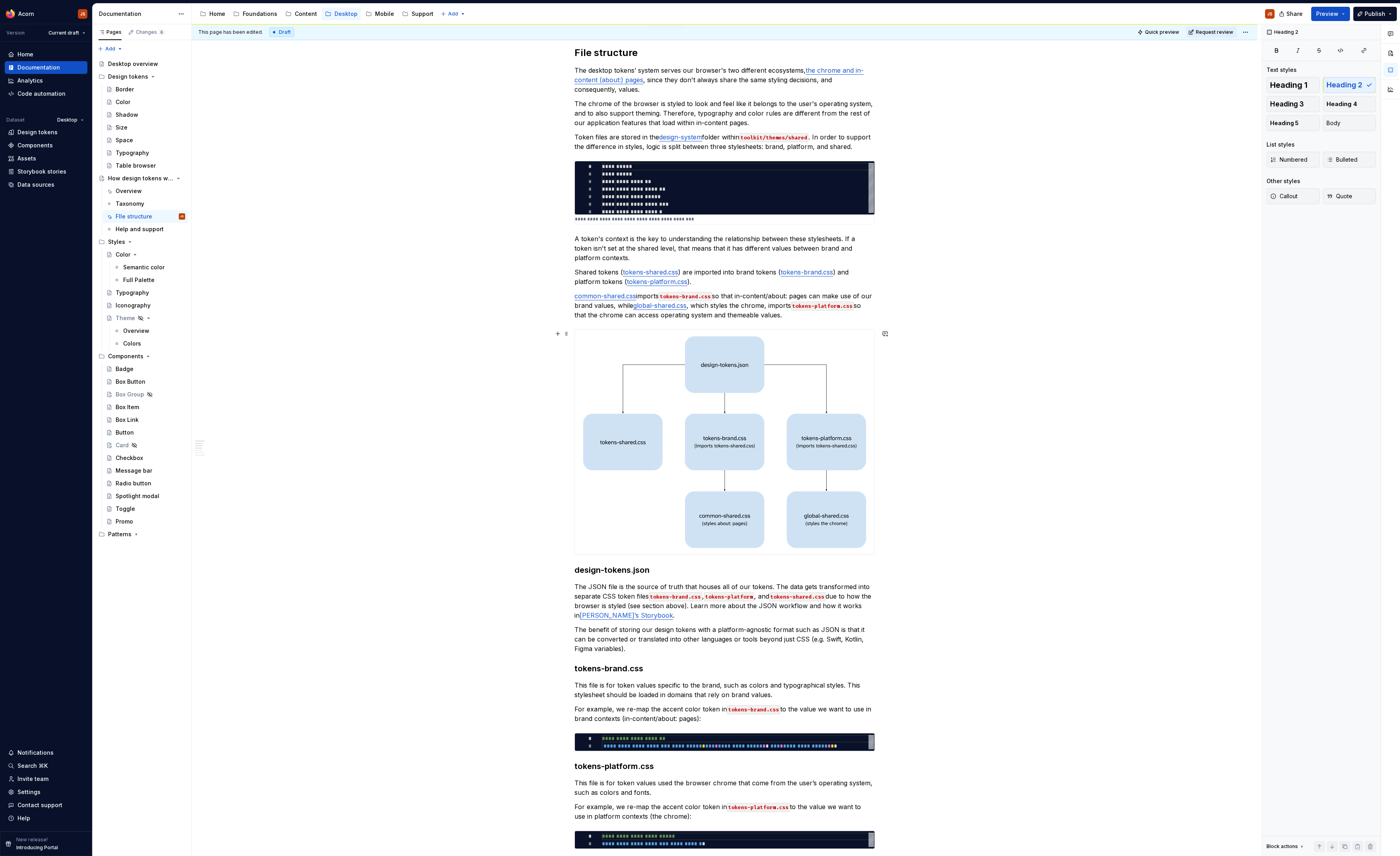
scroll to position [0, 0]
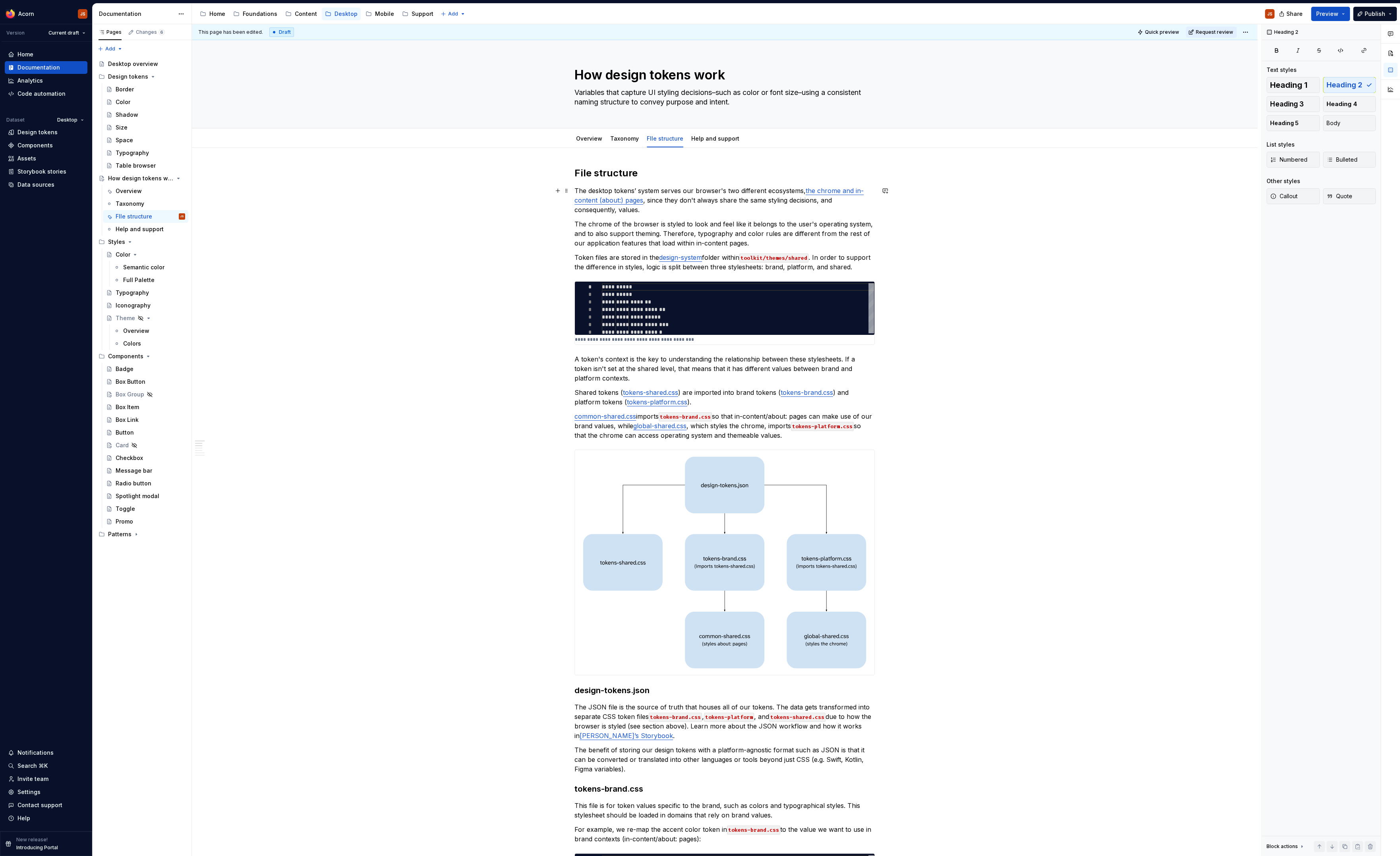
click at [602, 200] on link "the chrome and in-content (about:) pages" at bounding box center [719, 195] width 289 height 18
click at [0, 0] on lt-span "******" at bounding box center [0, 0] width 0 height 0
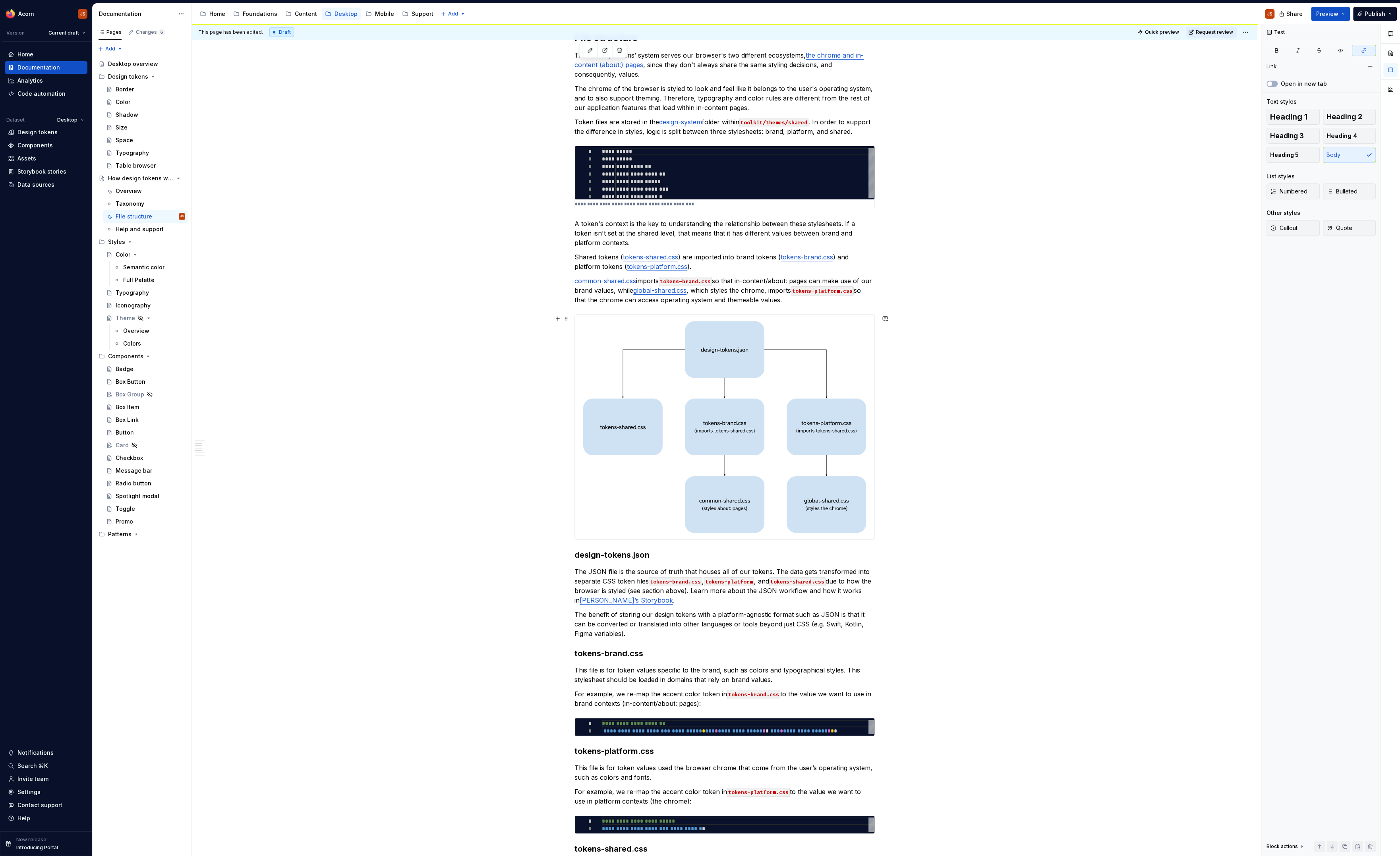
scroll to position [138, 0]
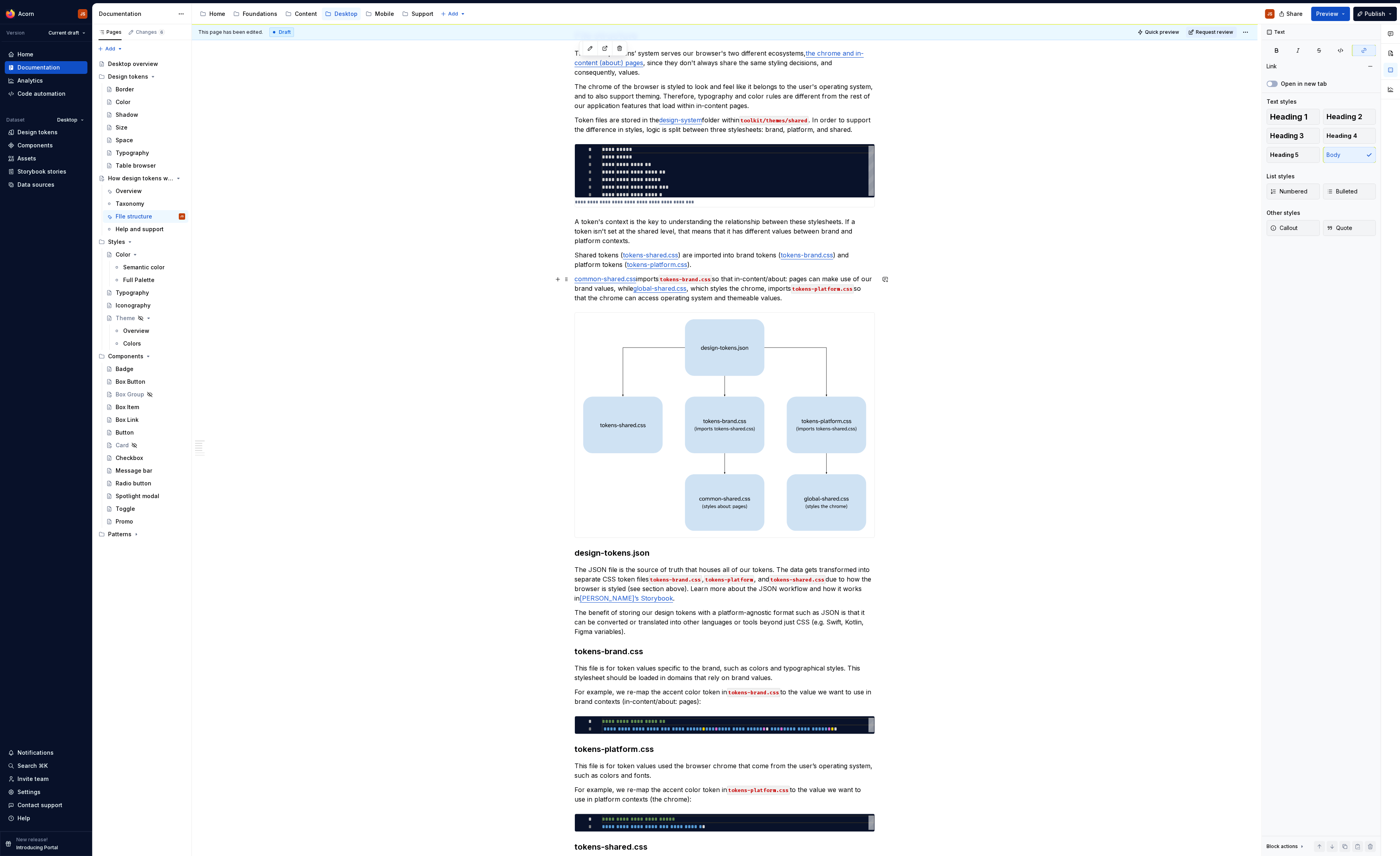
click at [601, 279] on link "common-shared.css" at bounding box center [605, 279] width 62 height 8
click at [451, 413] on div "**********" at bounding box center [725, 770] width 1065 height 1520
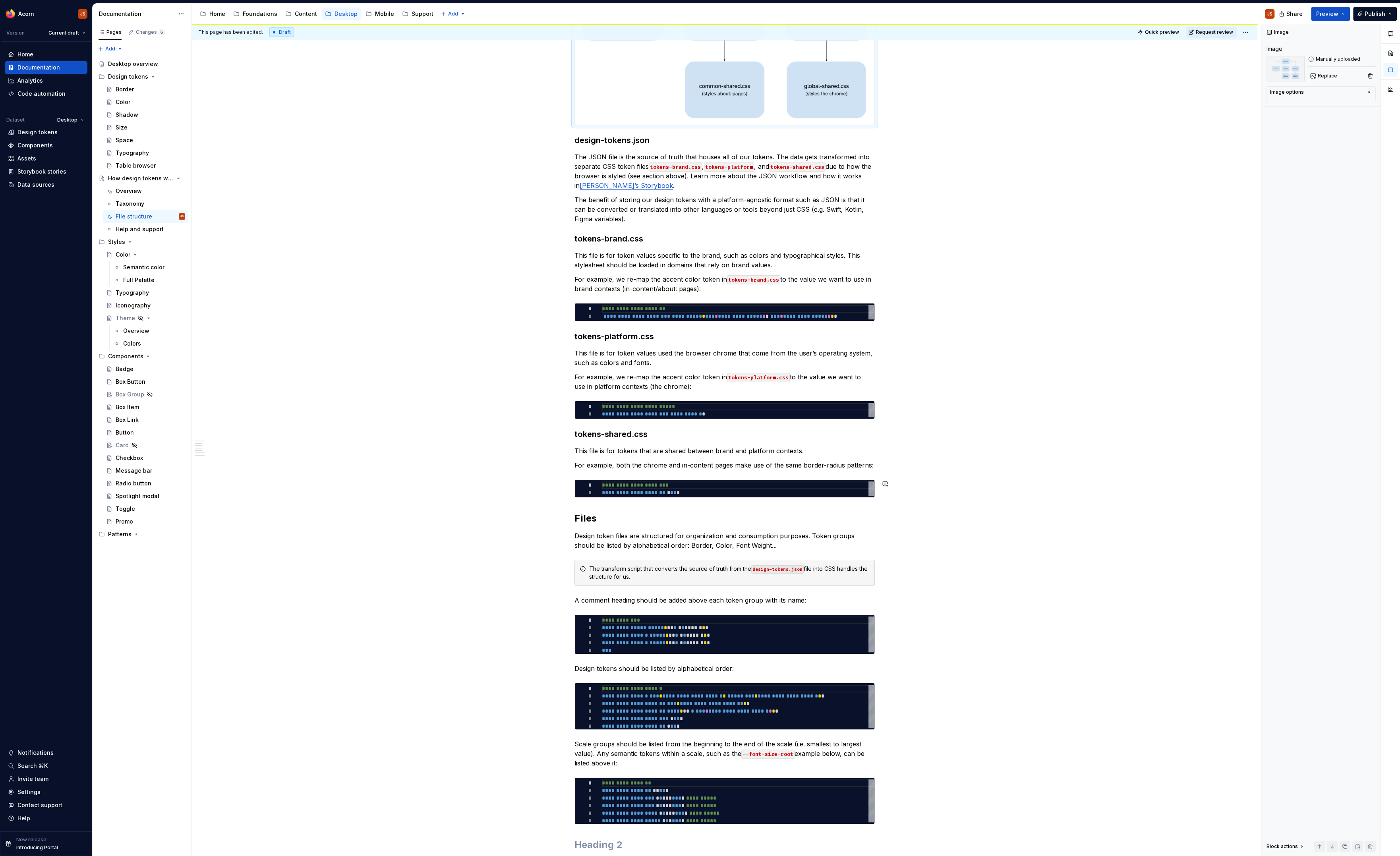
scroll to position [813, 0]
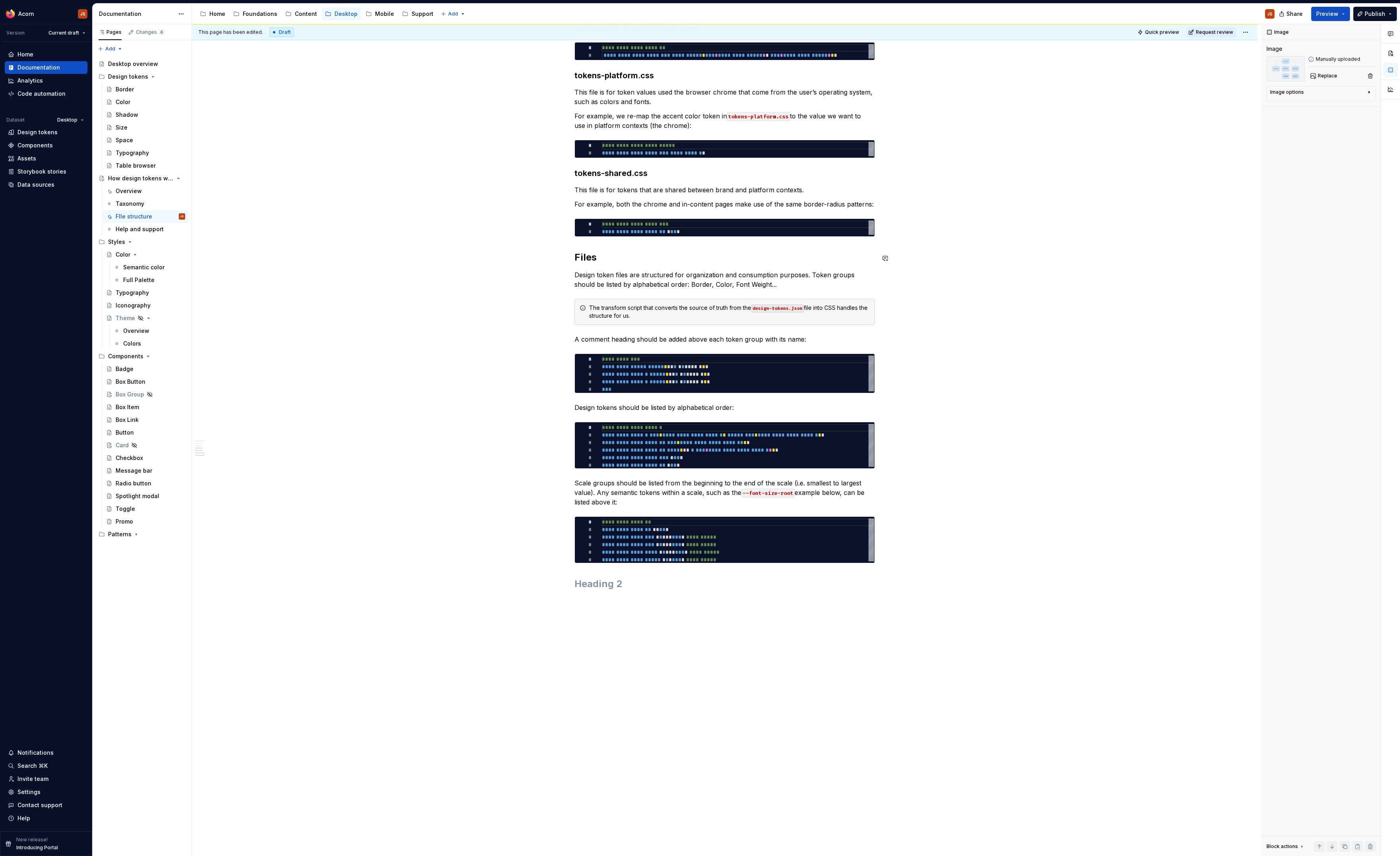
click at [576, 250] on div "**********" at bounding box center [725, 96] width 1065 height 1520
click at [579, 251] on h2 "Files" at bounding box center [725, 258] width 301 height 12
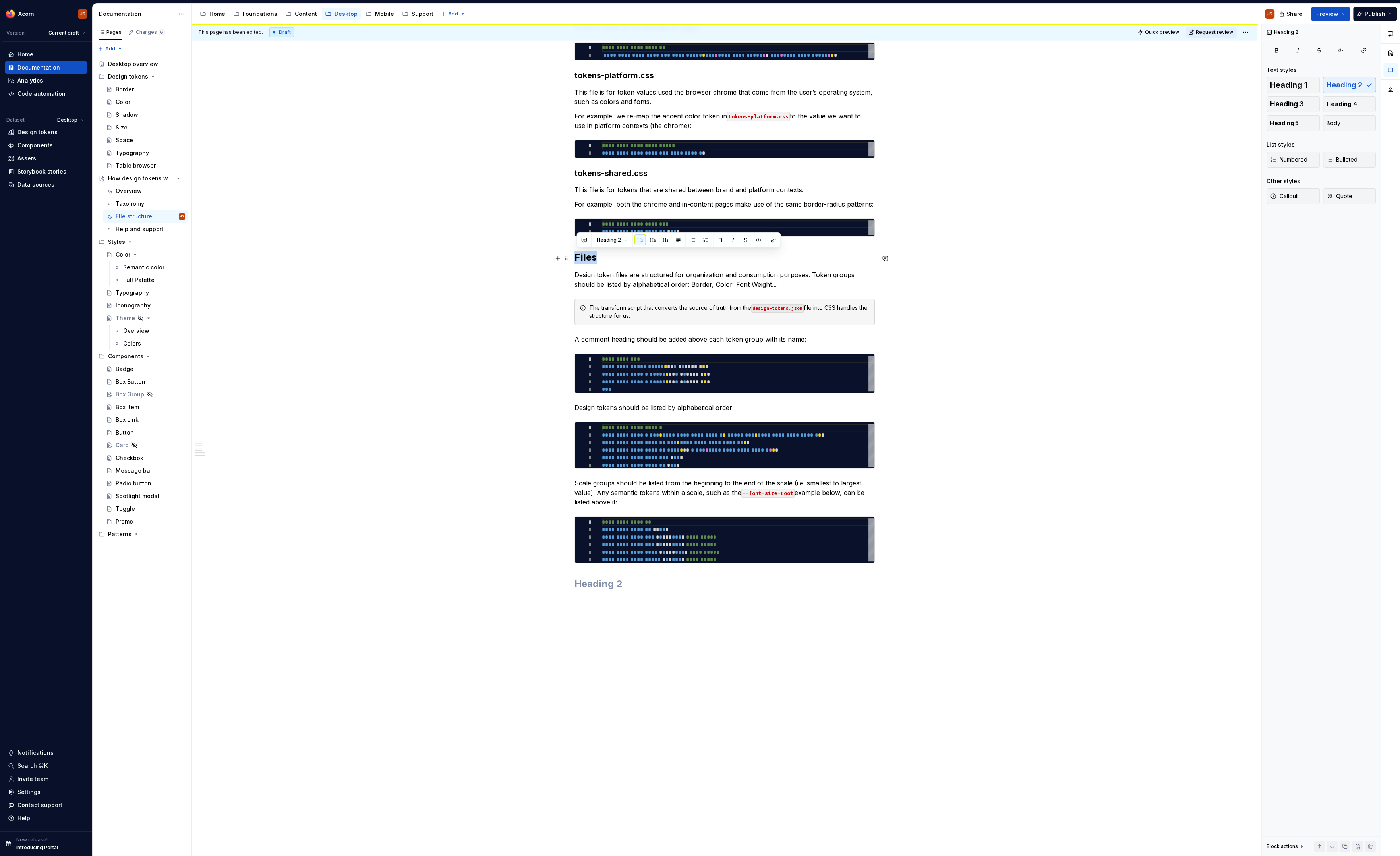
click at [579, 251] on h2 "Files" at bounding box center [725, 258] width 301 height 12
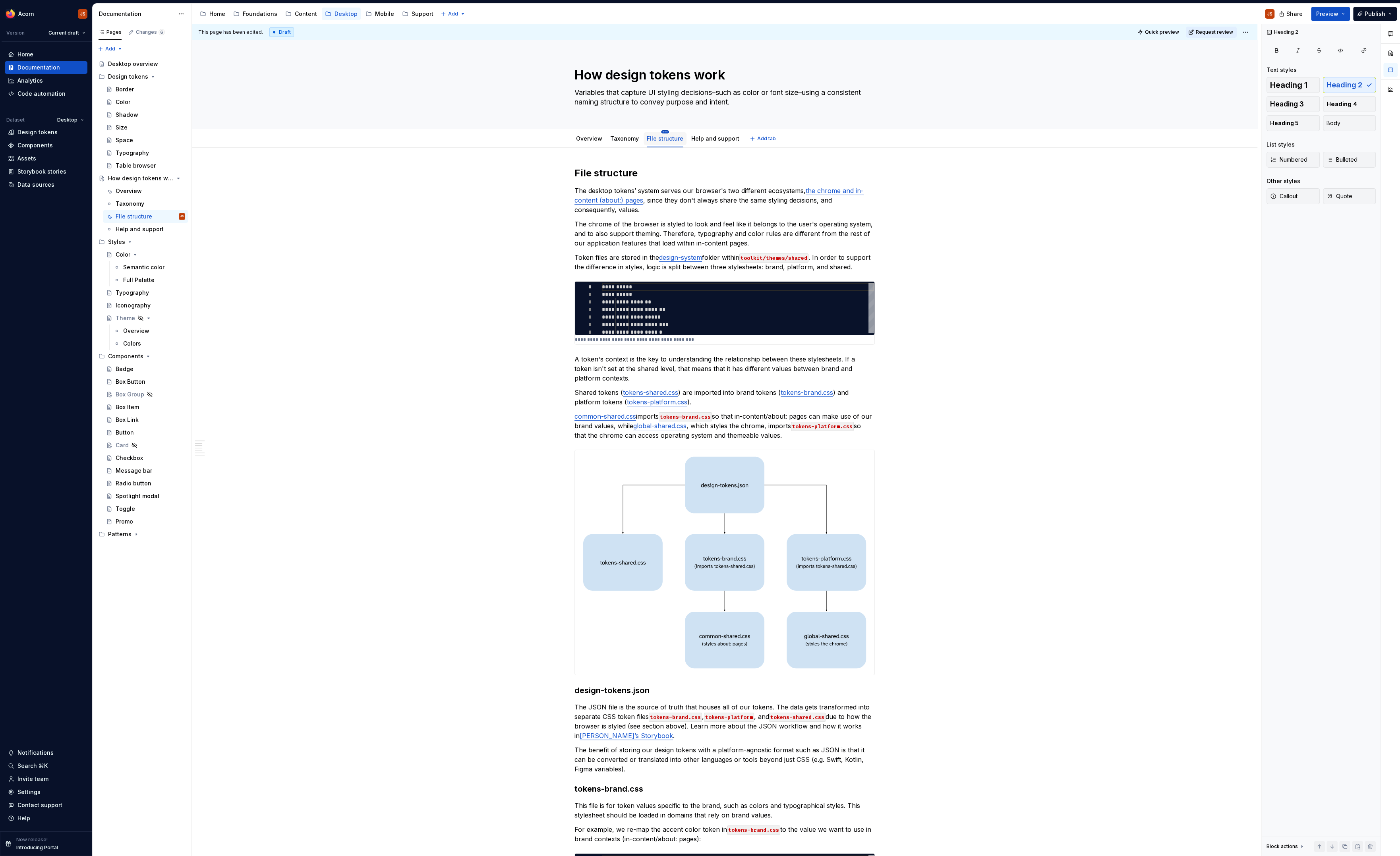
click at [663, 131] on html "Acorn JS Version Current draft Home Documentation Analytics Code automation Dat…" at bounding box center [700, 428] width 1400 height 856
click at [675, 144] on div "Rename tab" at bounding box center [700, 143] width 52 height 8
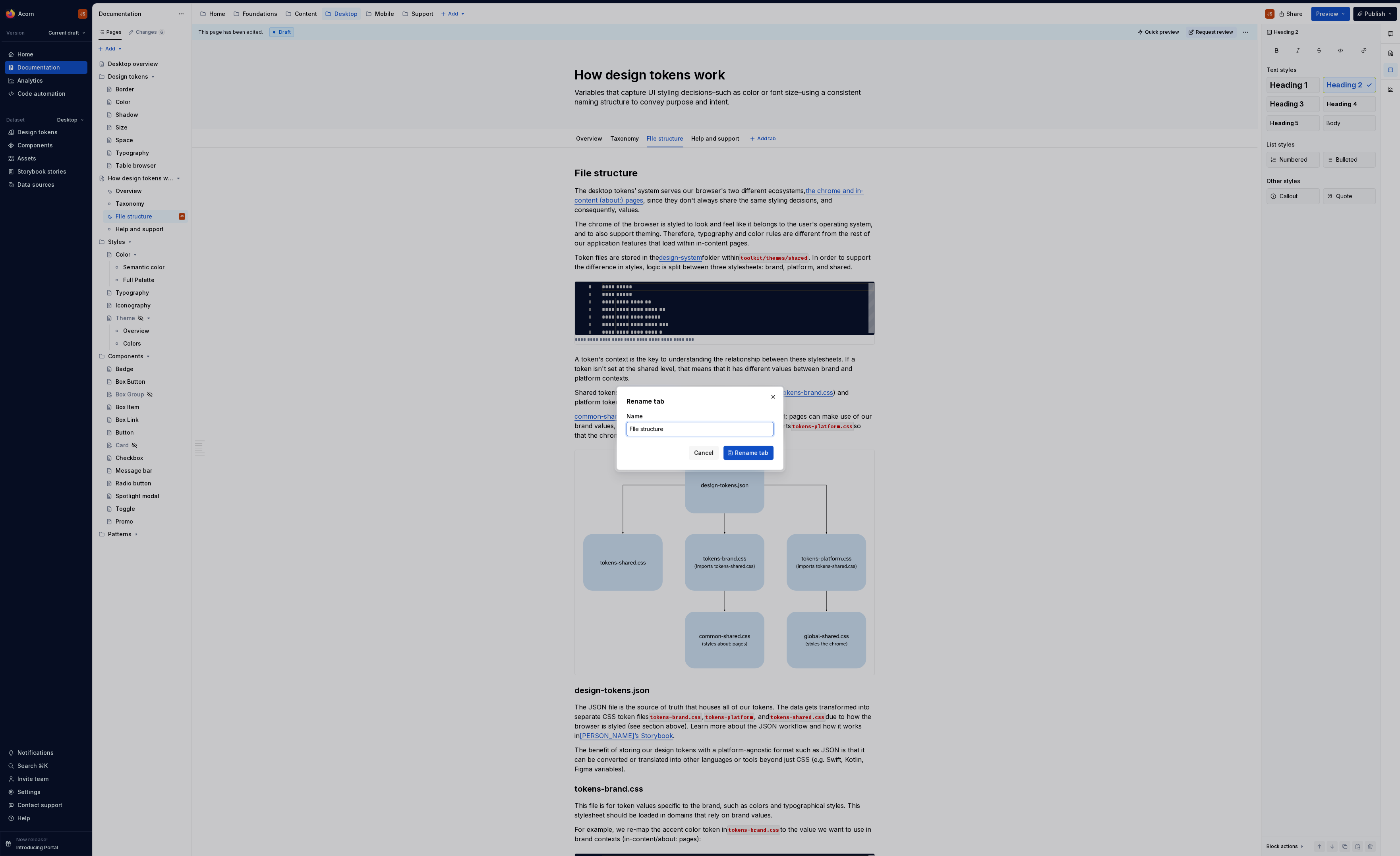
click at [688, 426] on input "FIle structure" at bounding box center [700, 429] width 147 height 14
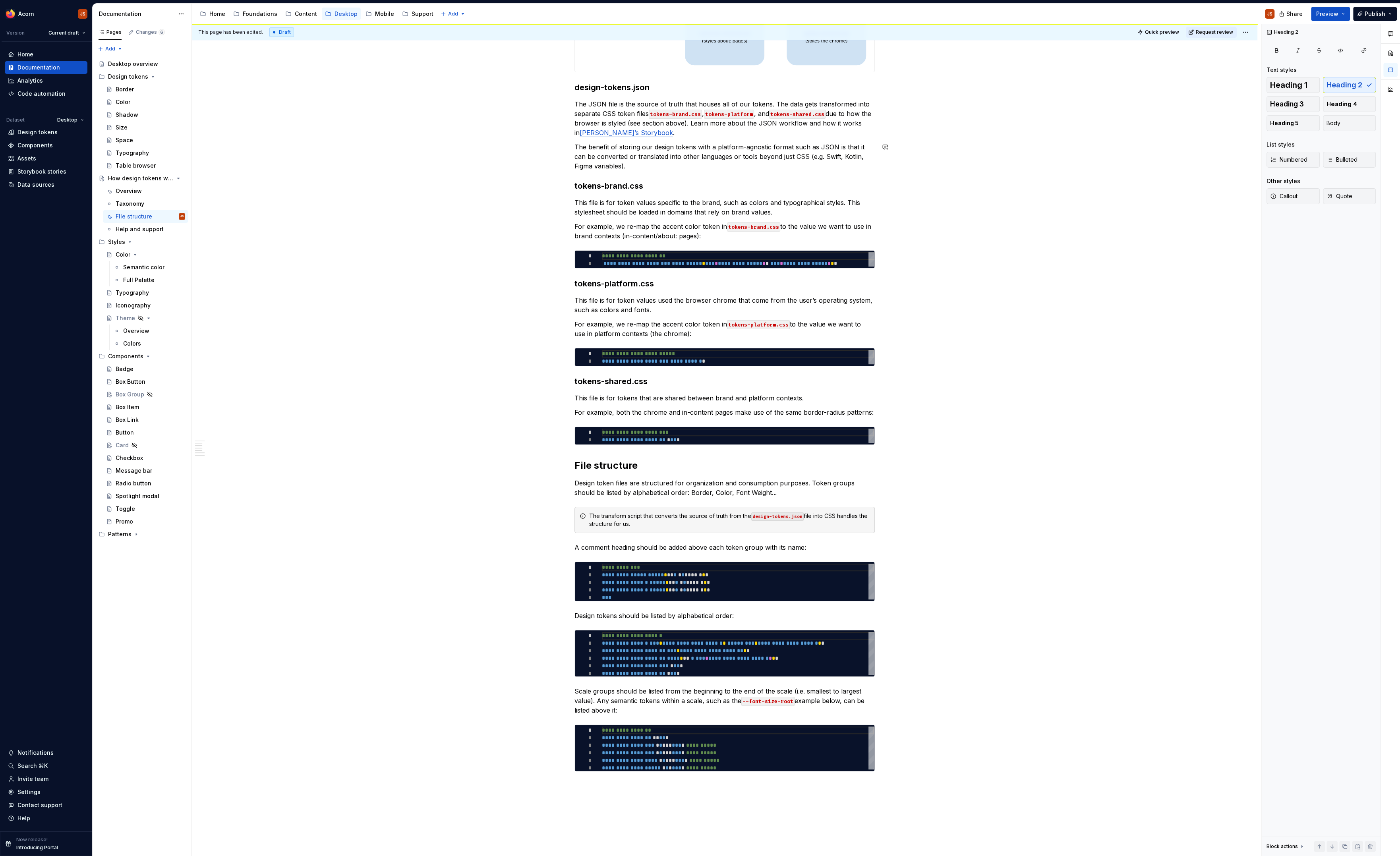
scroll to position [813, 0]
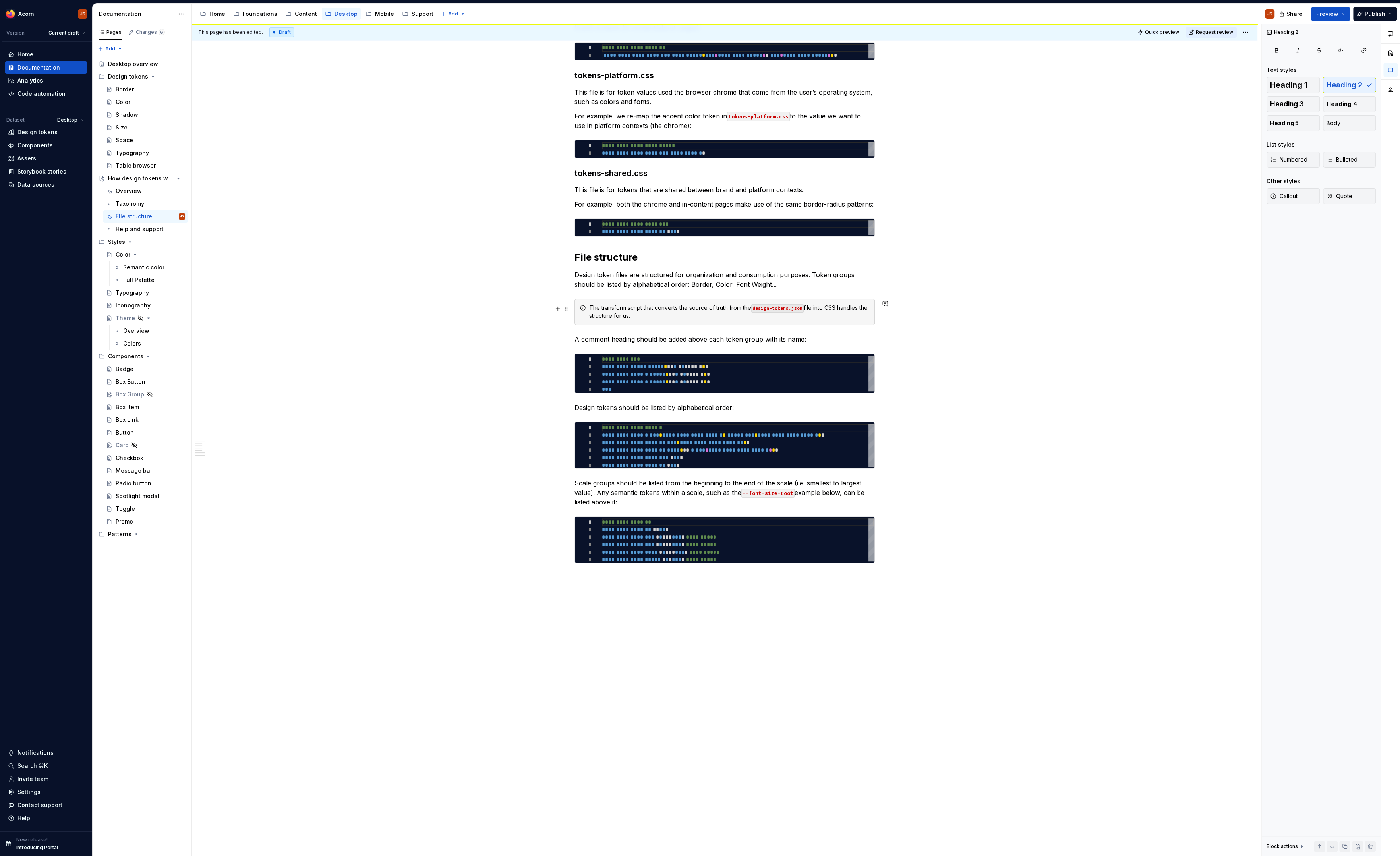
click at [616, 316] on div "The transform script that converts the source of truth from the design-tokens.j…" at bounding box center [729, 312] width 280 height 16
click at [610, 260] on h2 "File structure" at bounding box center [725, 258] width 301 height 12
click at [576, 260] on h2 "File format" at bounding box center [725, 258] width 301 height 12
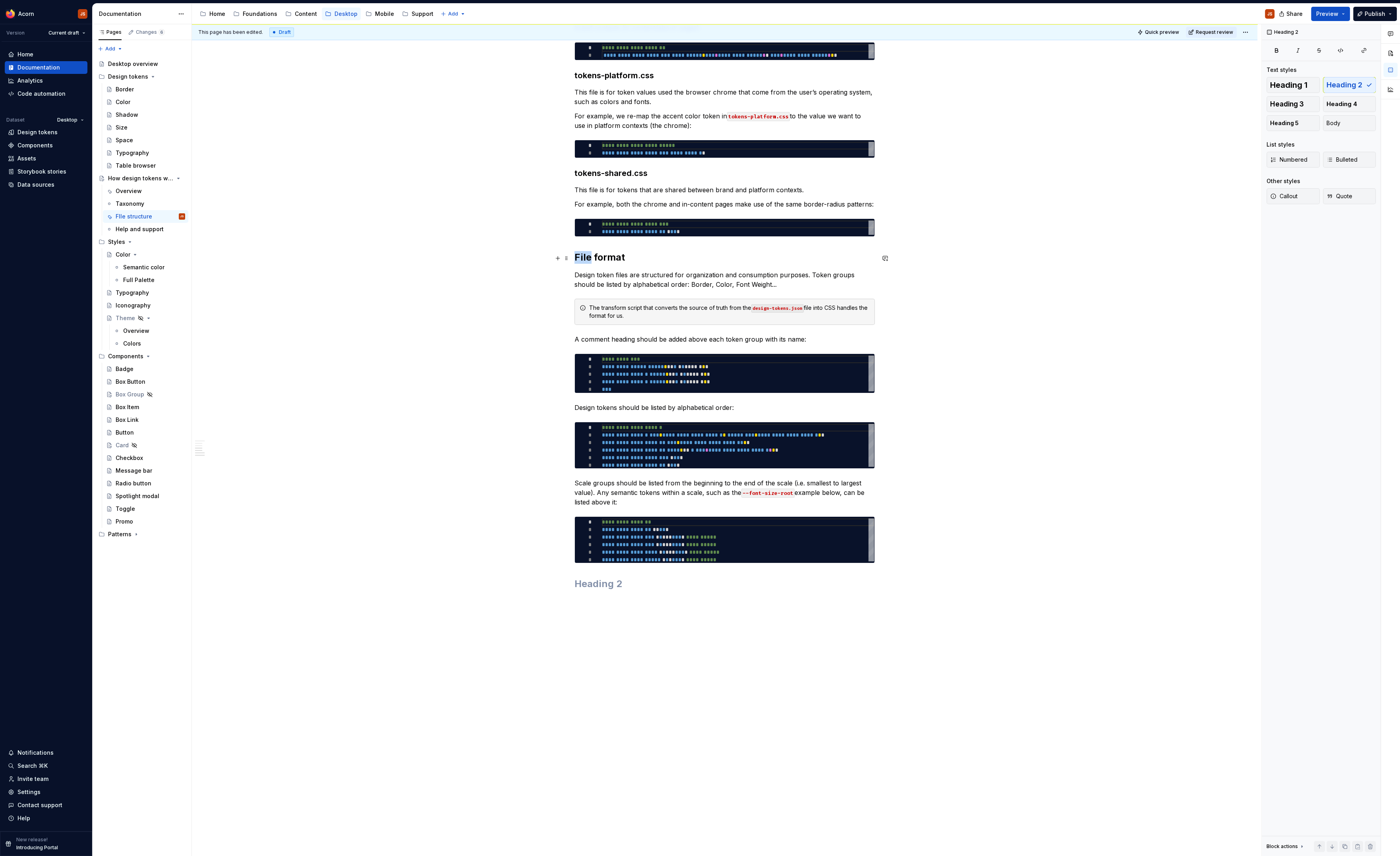
click at [576, 260] on h2 "File format" at bounding box center [725, 258] width 301 height 12
drag, startPoint x: 644, startPoint y: 255, endPoint x: 441, endPoint y: 280, distance: 204.5
click at [449, 279] on div "**********" at bounding box center [725, 96] width 1065 height 1520
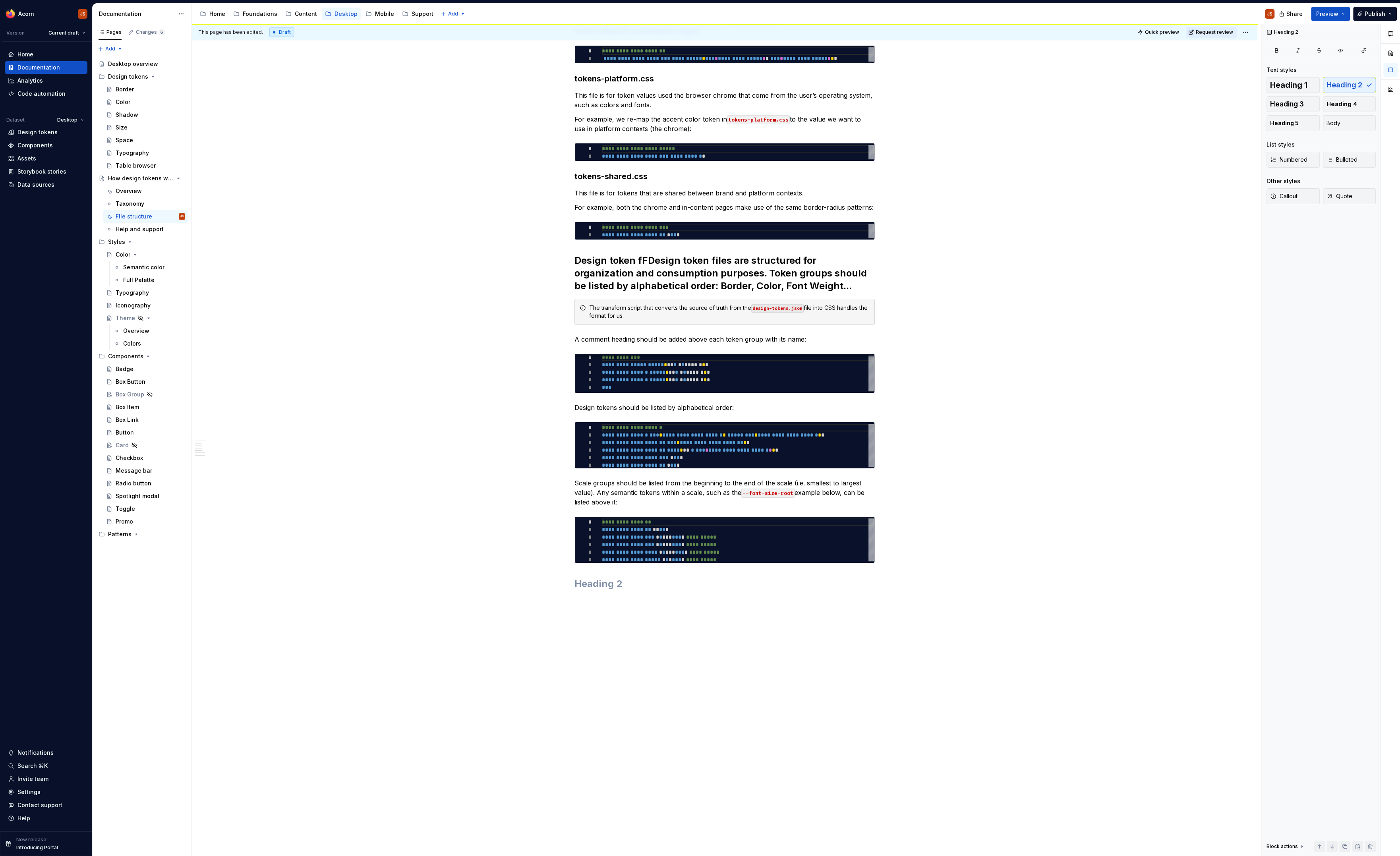
scroll to position [810, 0]
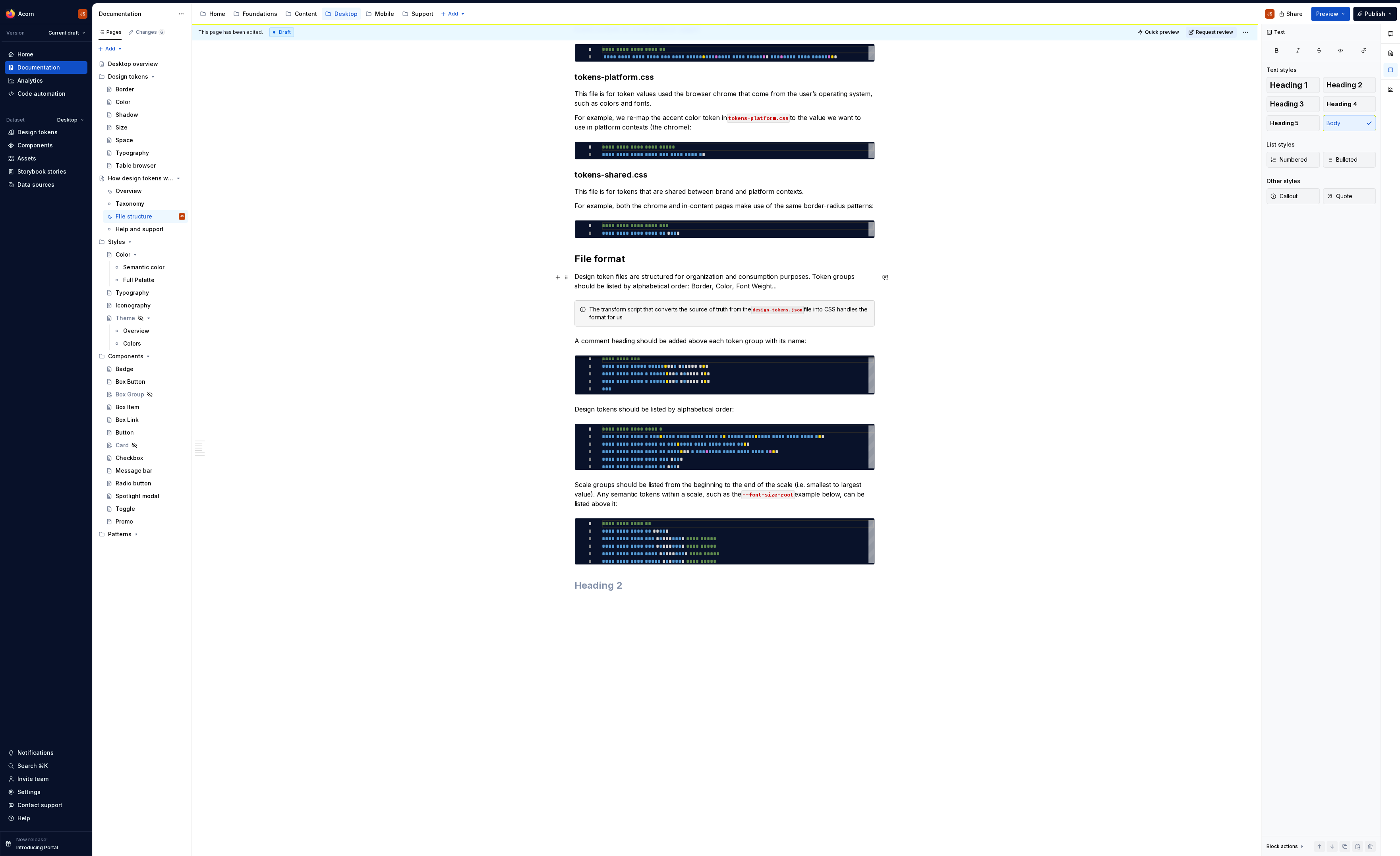
click at [657, 276] on p "Design token files are structured for organization and consumption purposes. To…" at bounding box center [725, 281] width 301 height 19
click at [637, 278] on p "Design token files are structured for organization and consumption purposes. To…" at bounding box center [725, 281] width 301 height 19
click at [684, 278] on p "Design token files are structured for organization and consumption purposes. To…" at bounding box center [725, 281] width 301 height 19
drag, startPoint x: 738, startPoint y: 278, endPoint x: 646, endPoint y: 278, distance: 92.0
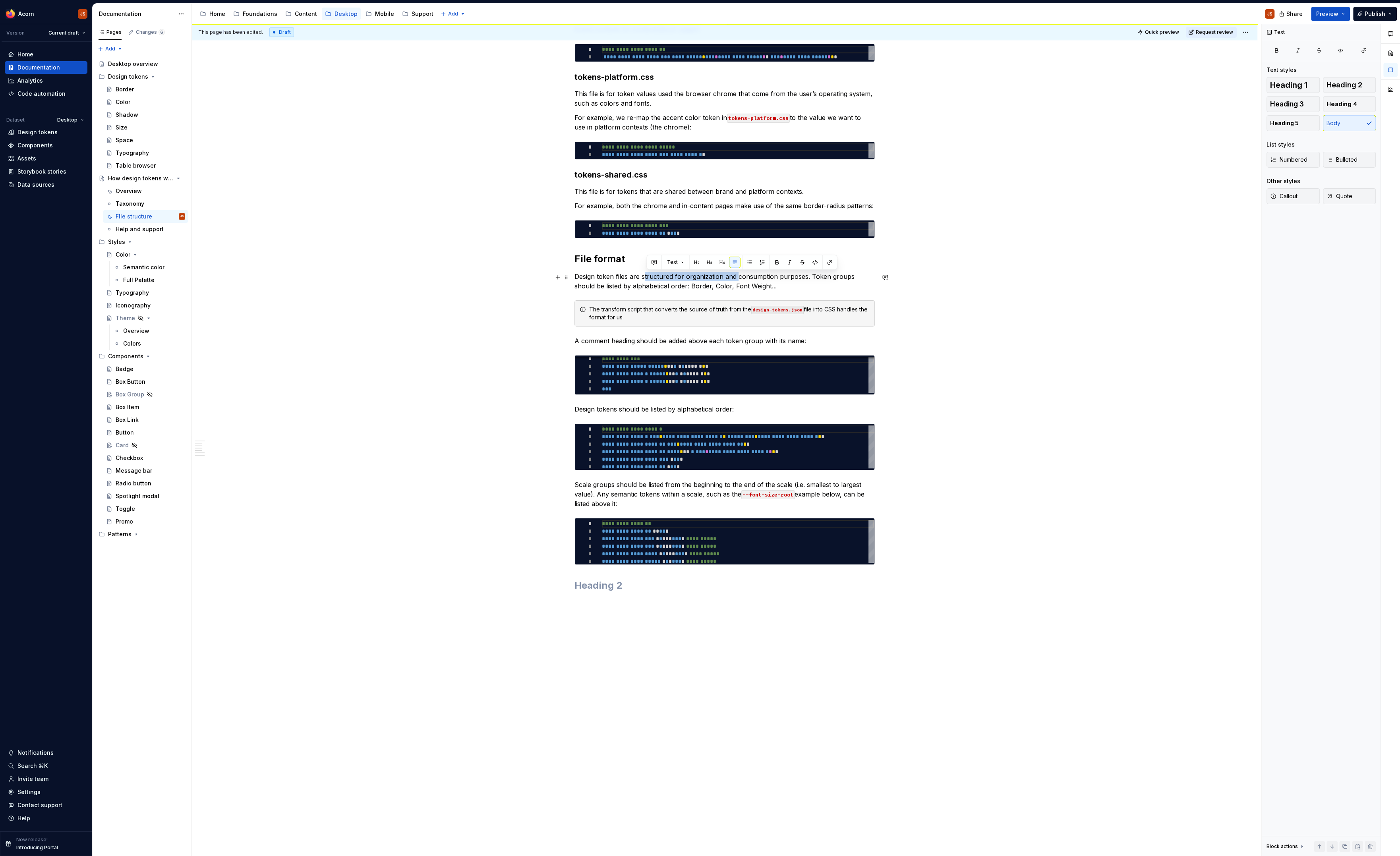
click at [646, 278] on p "Design token files are structured for organization and consumption purposes. To…" at bounding box center [725, 281] width 301 height 19
drag, startPoint x: 645, startPoint y: 256, endPoint x: 590, endPoint y: 254, distance: 55.0
click at [590, 254] on h2 "File format" at bounding box center [725, 259] width 301 height 12
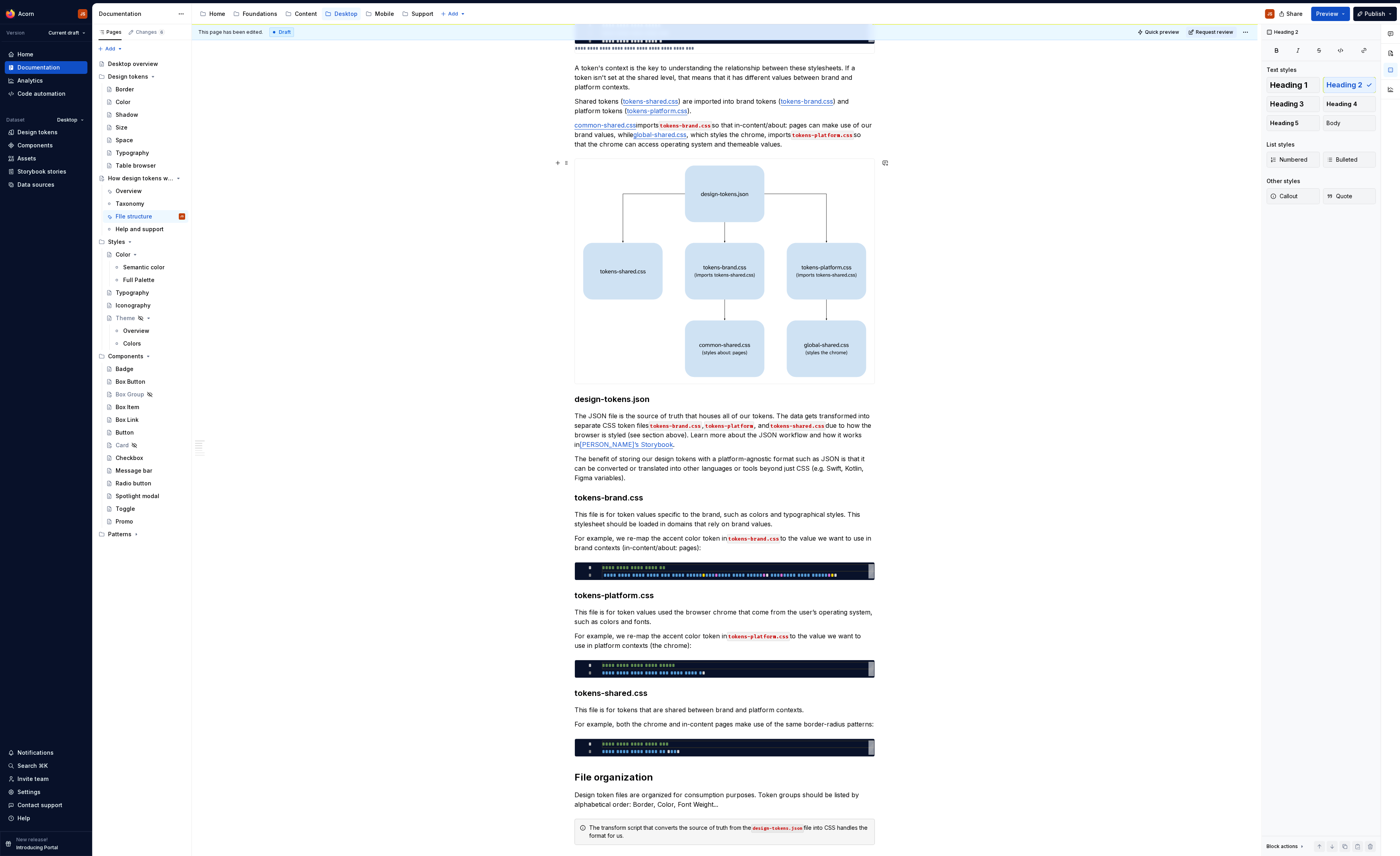
scroll to position [0, 0]
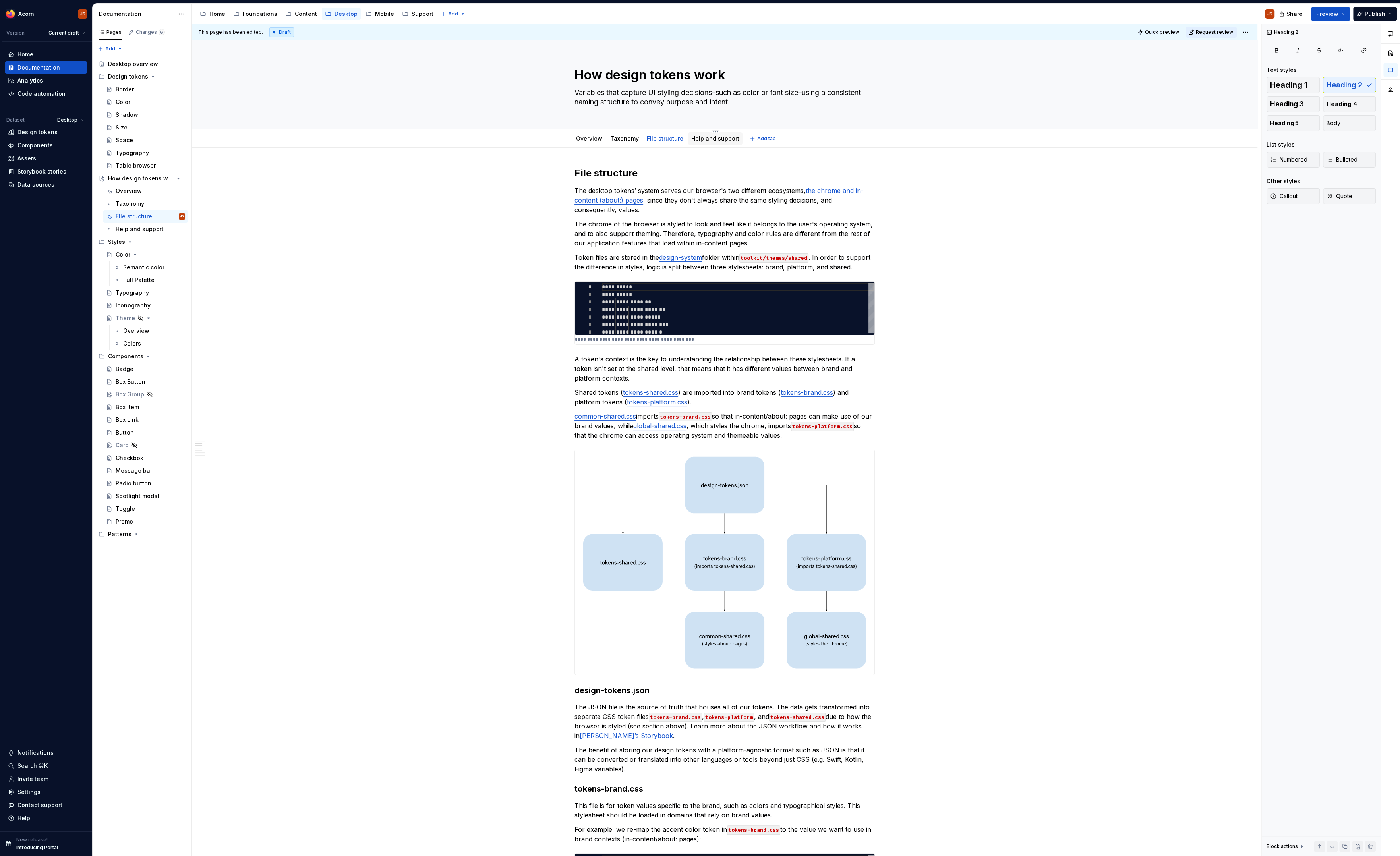
click at [699, 139] on link "Help and support" at bounding box center [715, 139] width 48 height 7
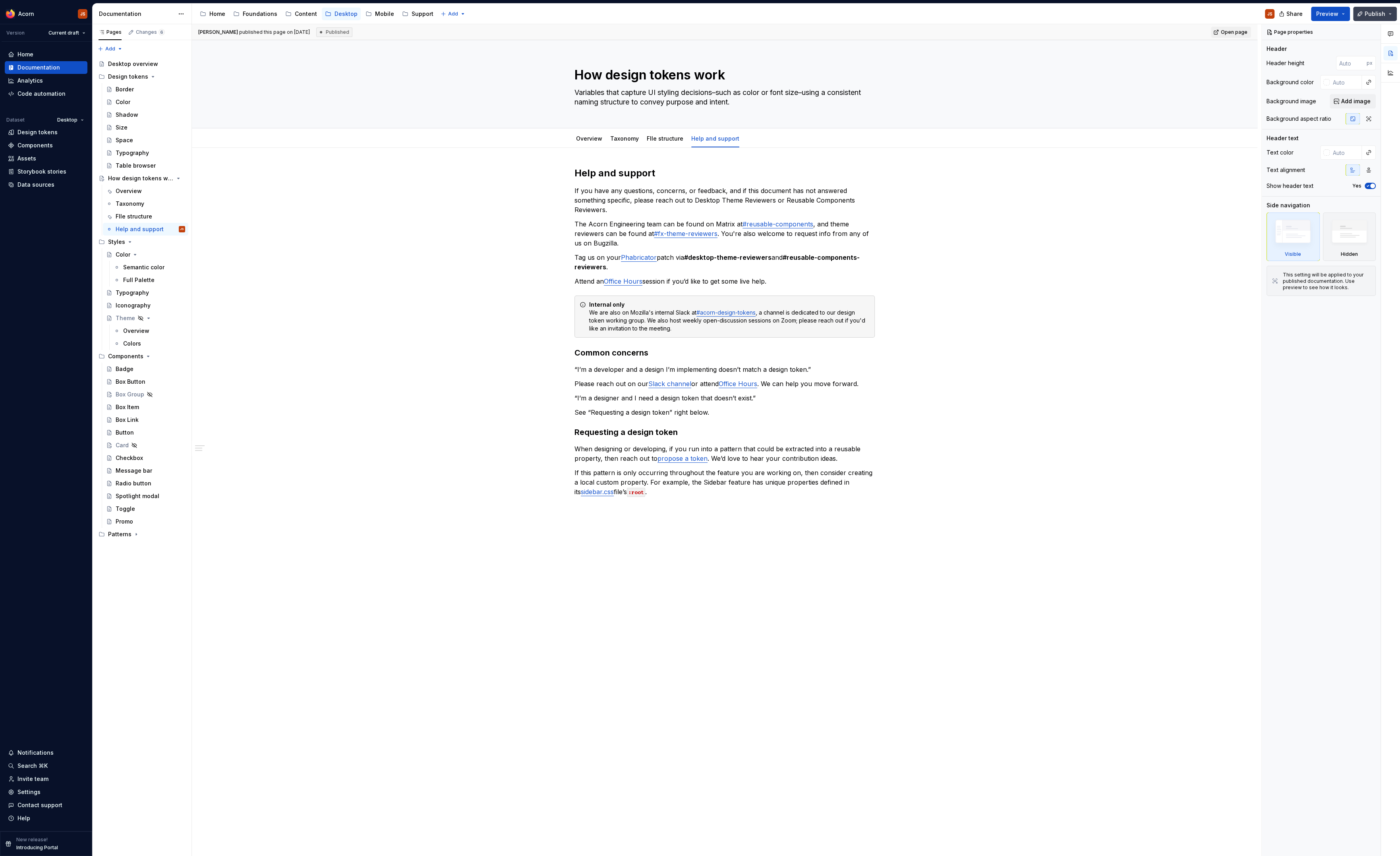
click at [1371, 10] on button "Publish" at bounding box center [1375, 14] width 44 height 14
click at [1322, 11] on span "Preview" at bounding box center [1327, 14] width 22 height 8
click at [1362, 16] on button "Publish" at bounding box center [1375, 14] width 44 height 14
click at [1294, 58] on div "[URL][DOMAIN_NAME] Last published 23 minutes ago by [PERSON_NAME]. Open page Pu…" at bounding box center [1298, 51] width 183 height 45
click at [1287, 65] on span "Publish changes" at bounding box center [1301, 66] width 46 height 8
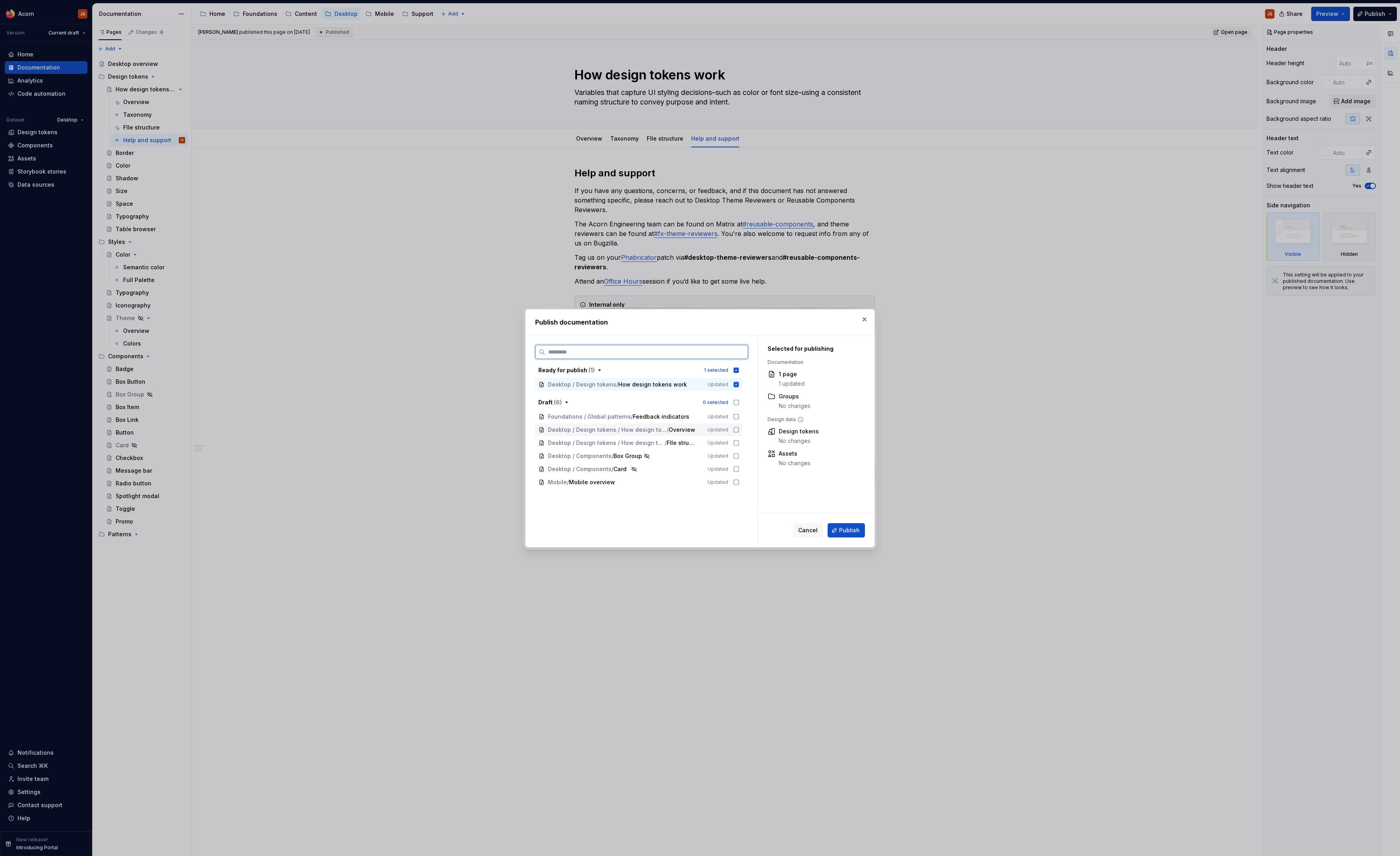
click at [739, 430] on icon at bounding box center [736, 430] width 6 height 6
click at [739, 444] on icon at bounding box center [736, 443] width 6 height 6
click at [855, 528] on span "Publish" at bounding box center [849, 530] width 20 height 8
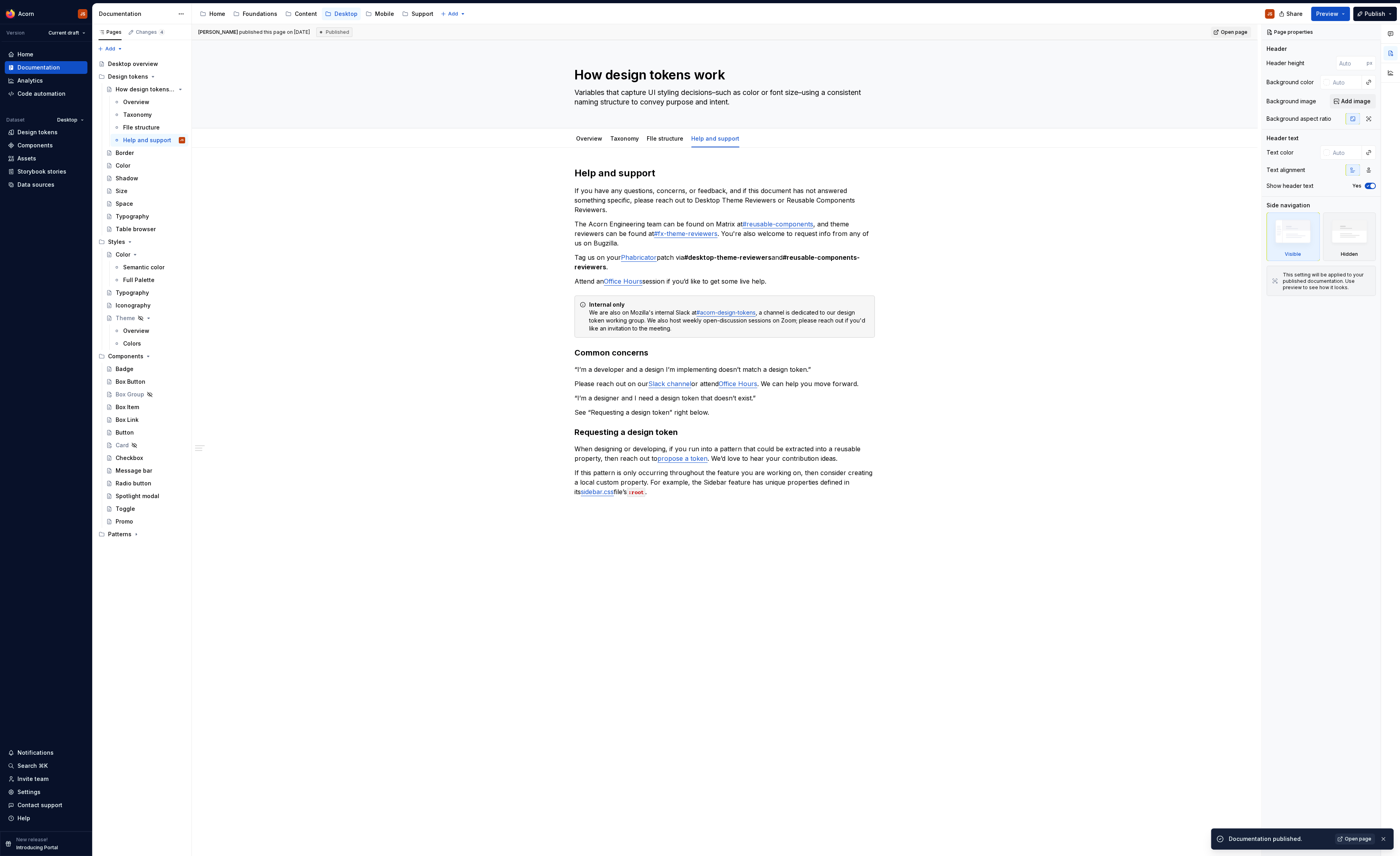
click at [1347, 838] on span "Open page" at bounding box center [1358, 839] width 27 height 6
click at [666, 138] on link "FIle structure" at bounding box center [665, 139] width 37 height 7
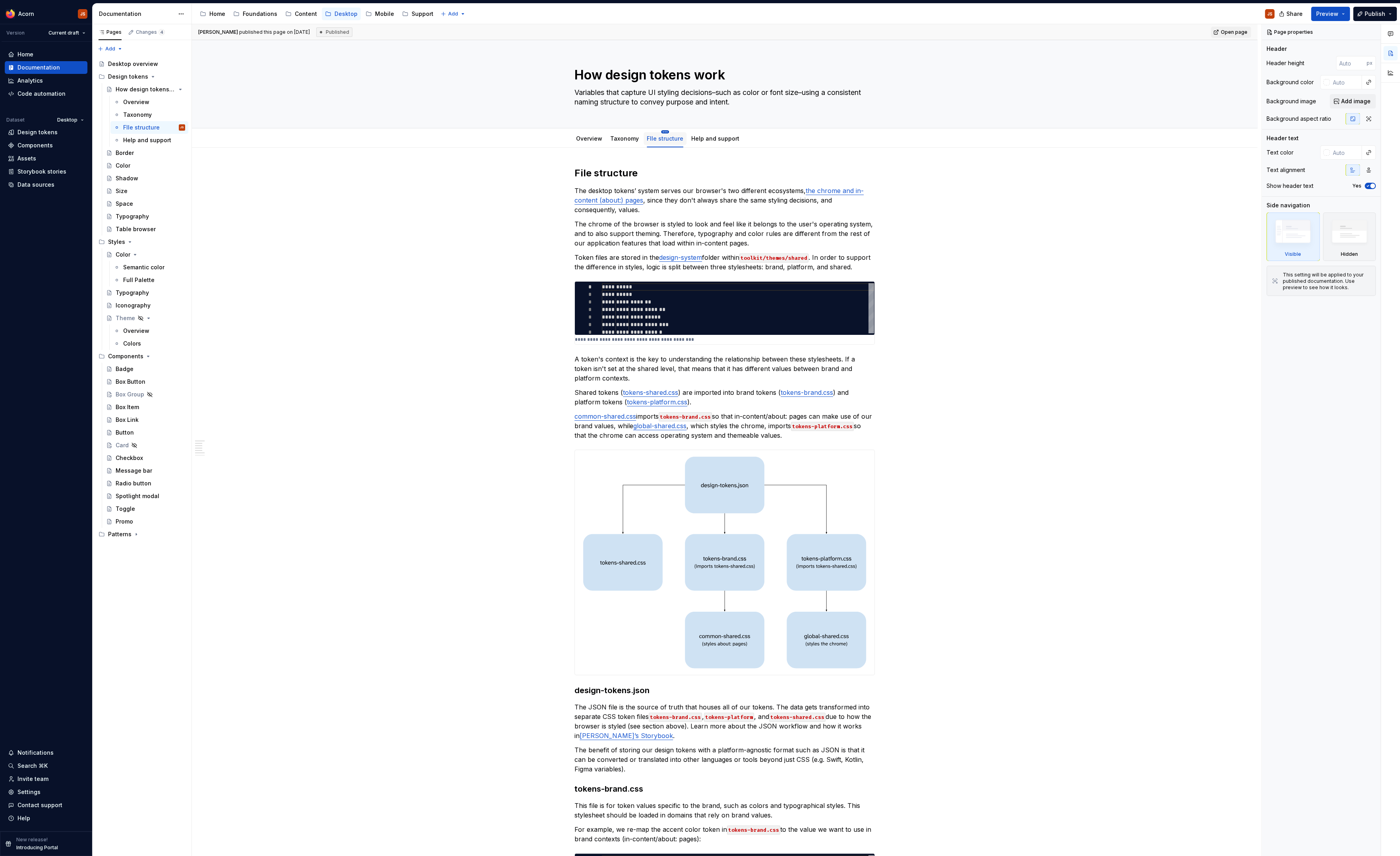
click at [663, 132] on html "Acorn JS Version Current draft Home Documentation Analytics Code automation Dat…" at bounding box center [700, 428] width 1400 height 856
type textarea "*"
click at [670, 139] on div "Rename tab" at bounding box center [695, 143] width 67 height 12
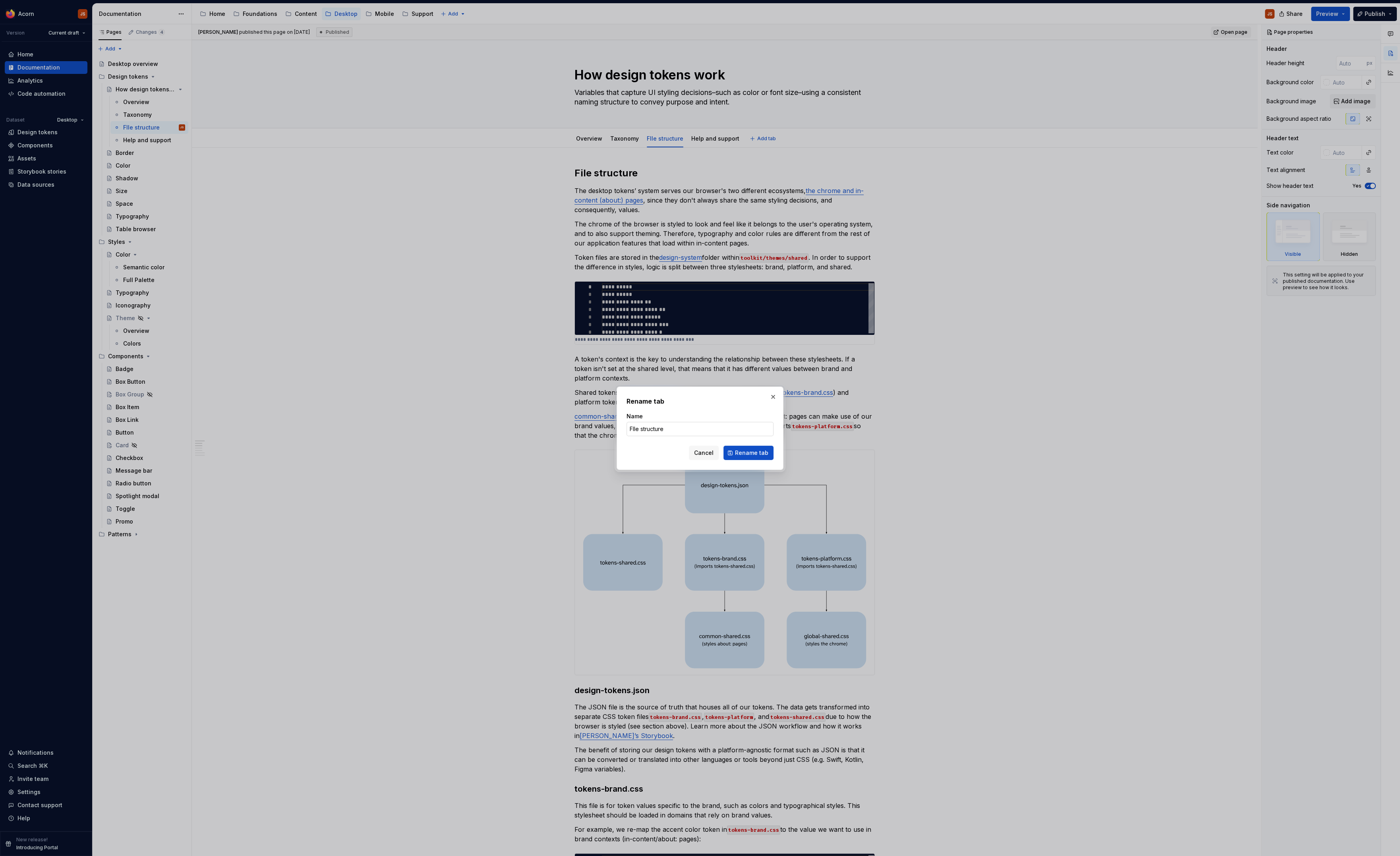
click at [629, 431] on input "FIle structure" at bounding box center [700, 429] width 147 height 14
click at [632, 430] on input "FIle structure" at bounding box center [700, 429] width 147 height 14
type input "File structure"
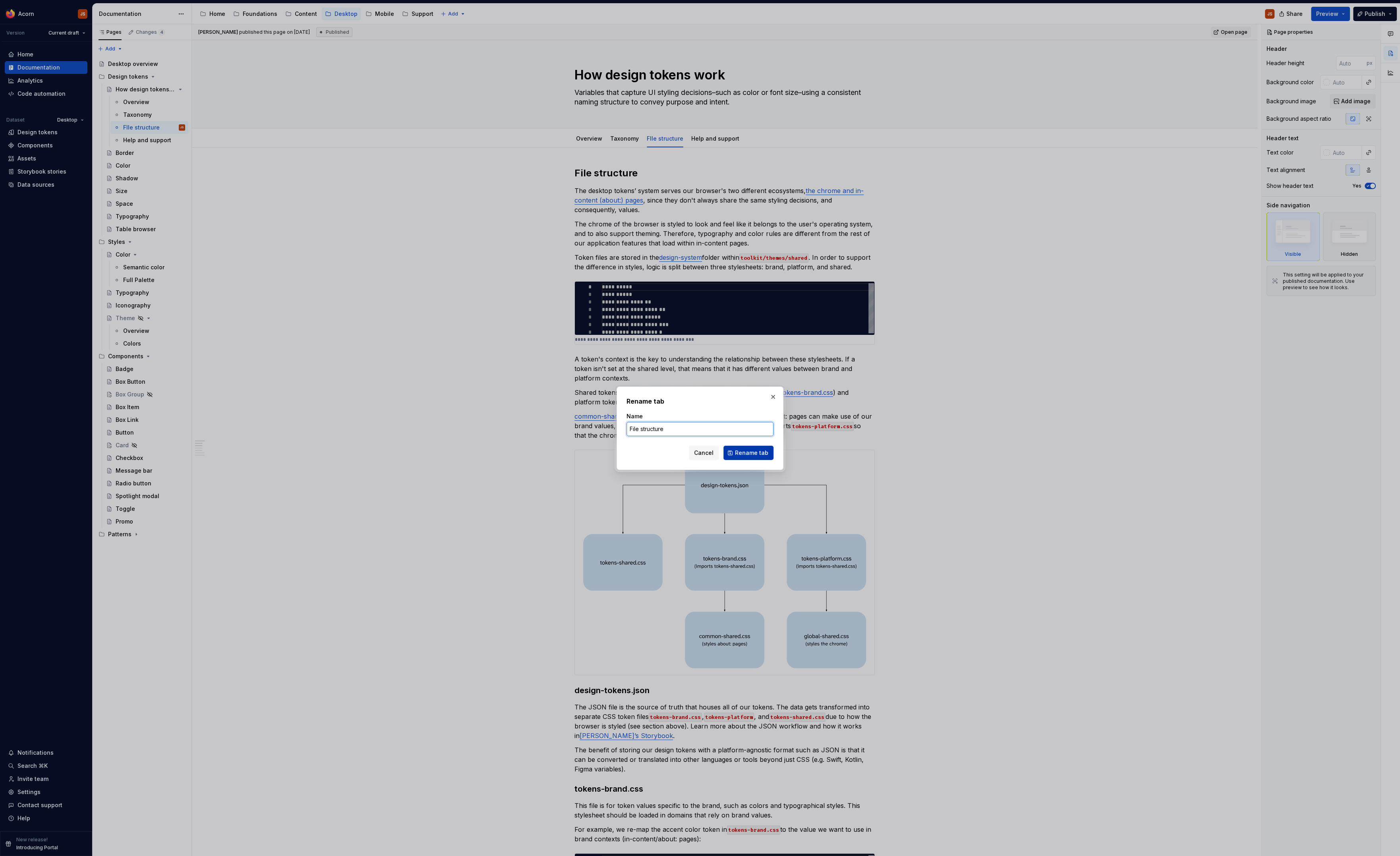
type textarea "*"
type input "File structure"
click at [759, 457] on button "Rename tab" at bounding box center [748, 452] width 50 height 14
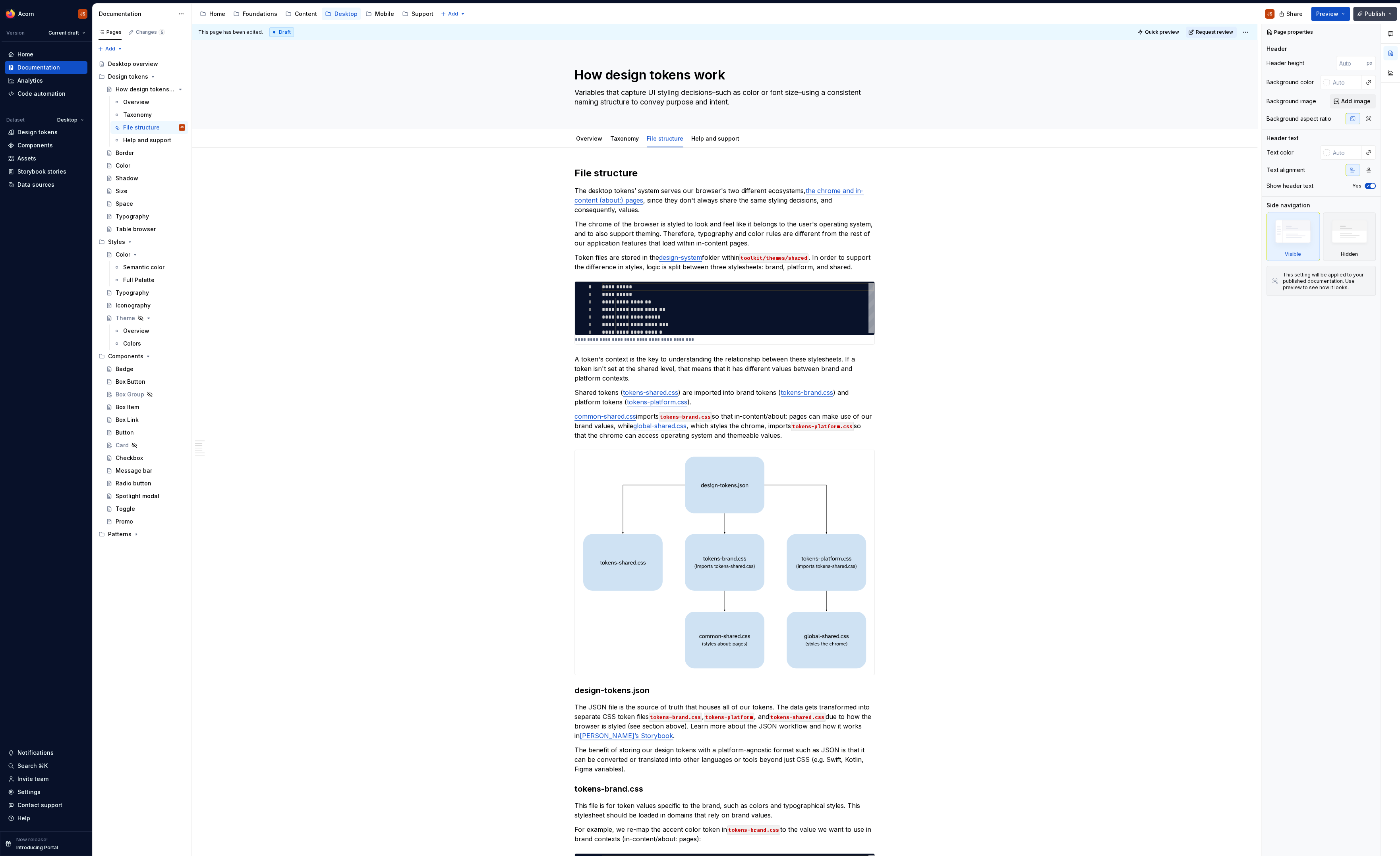
click at [1366, 14] on span "Publish" at bounding box center [1375, 14] width 20 height 8
click at [1304, 62] on button "Publish changes" at bounding box center [1298, 66] width 183 height 14
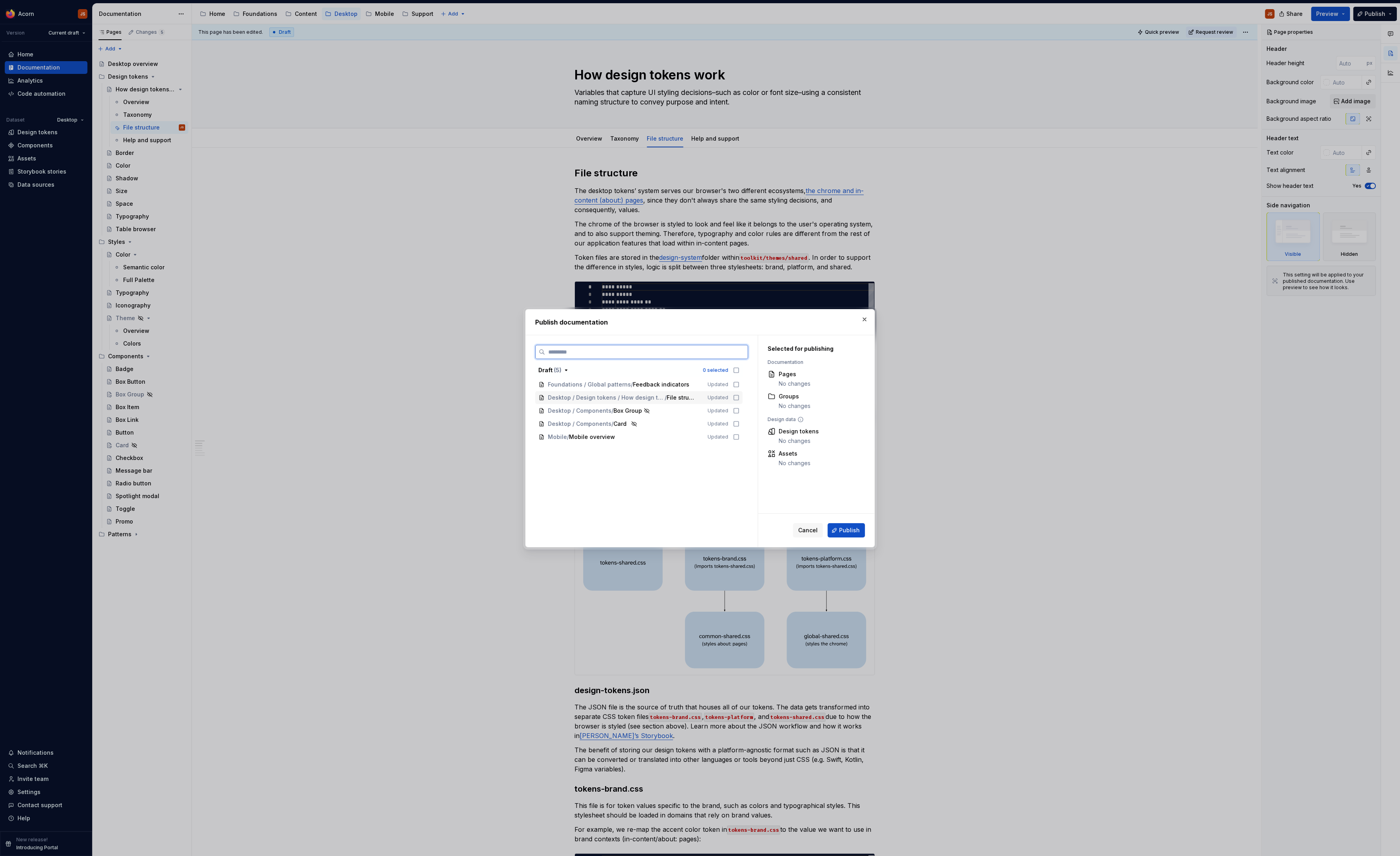
click at [740, 392] on div "Desktop / Design tokens / How design tokens work / File structure Updated" at bounding box center [639, 397] width 207 height 12
click at [842, 532] on span "Publish" at bounding box center [849, 530] width 20 height 8
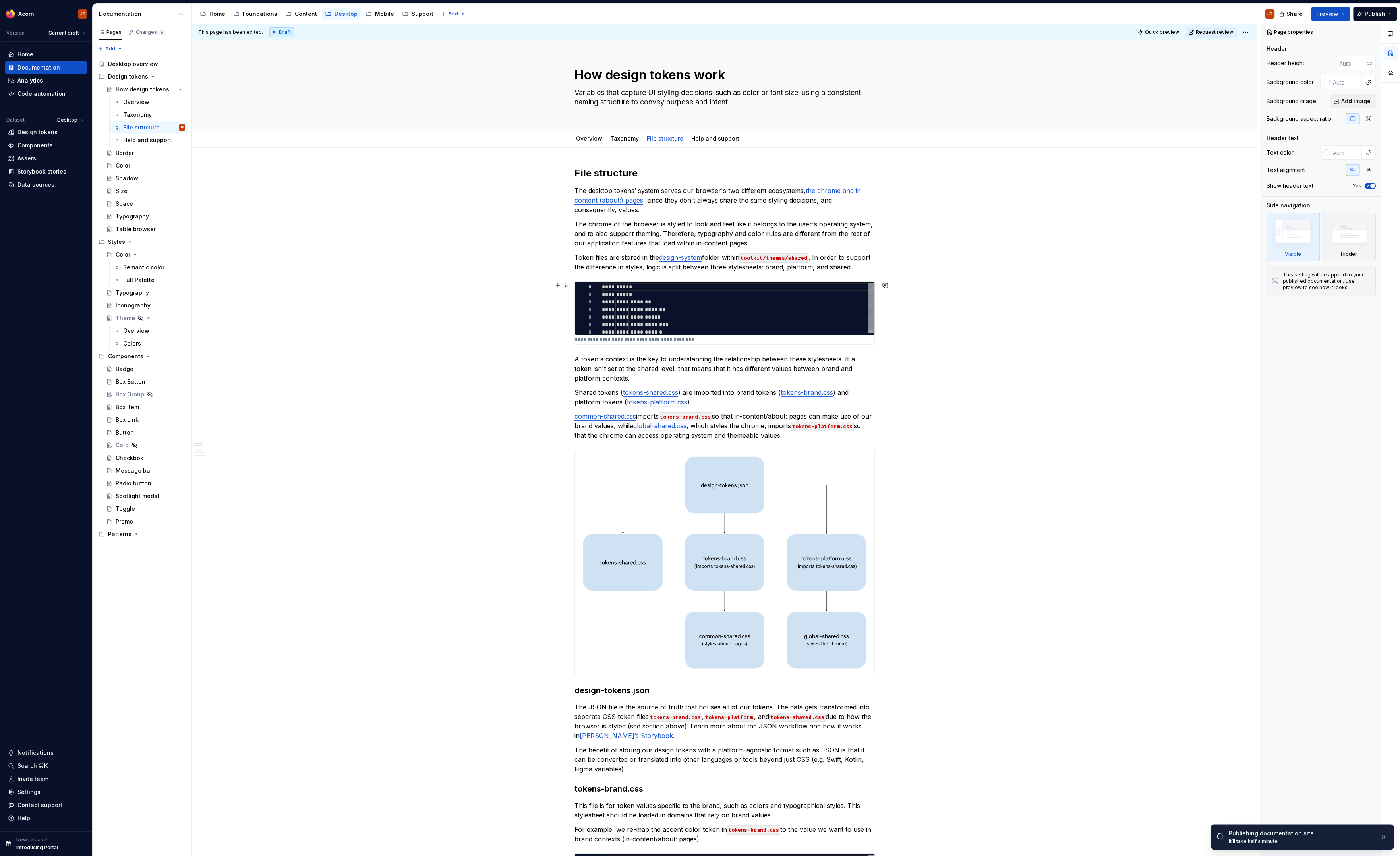
click at [606, 286] on div "**********" at bounding box center [738, 309] width 272 height 53
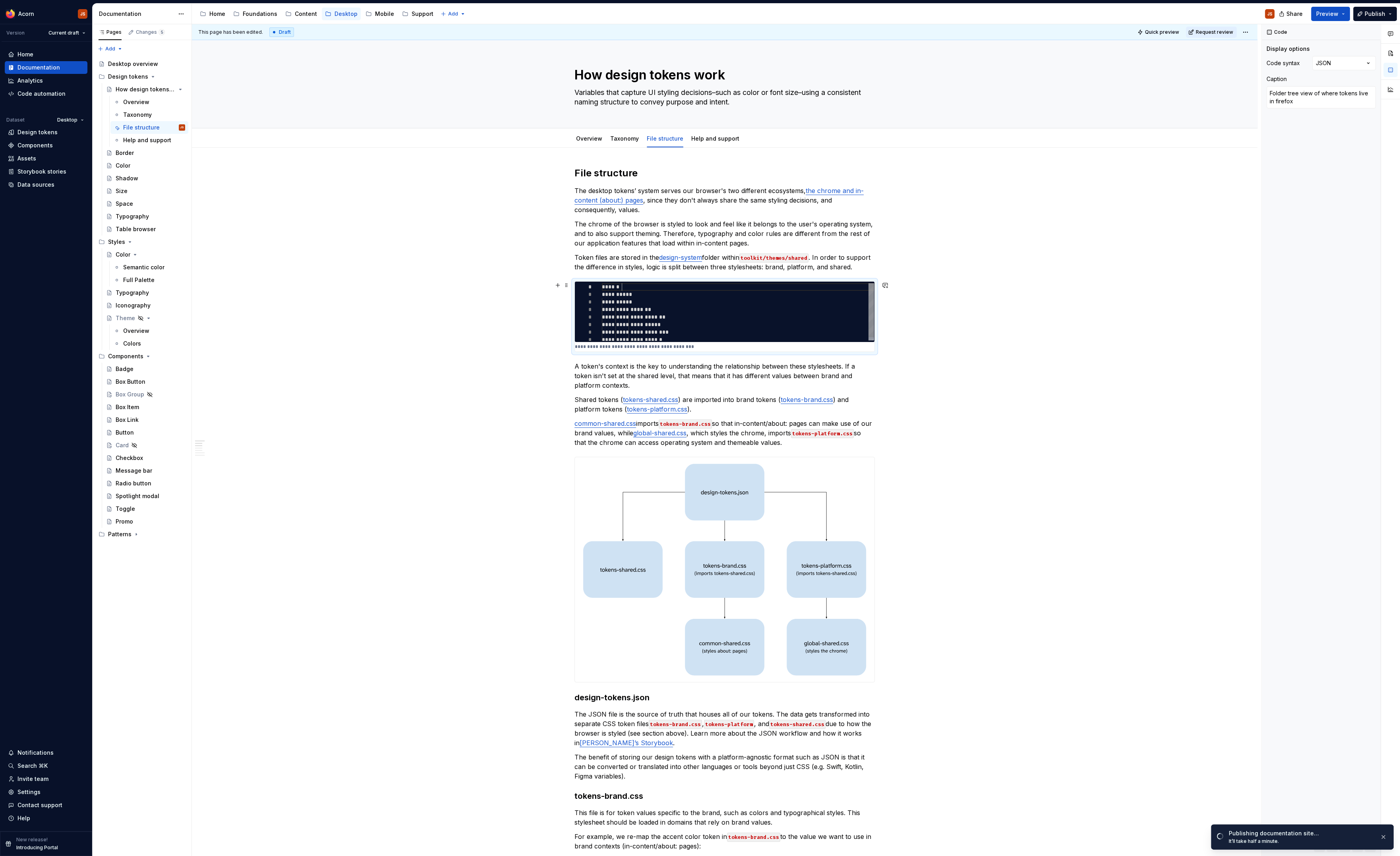
scroll to position [7, 23]
click at [1371, 10] on span "Publish" at bounding box center [1375, 14] width 20 height 8
type textarea "*"
